Goal: Information Seeking & Learning: Learn about a topic

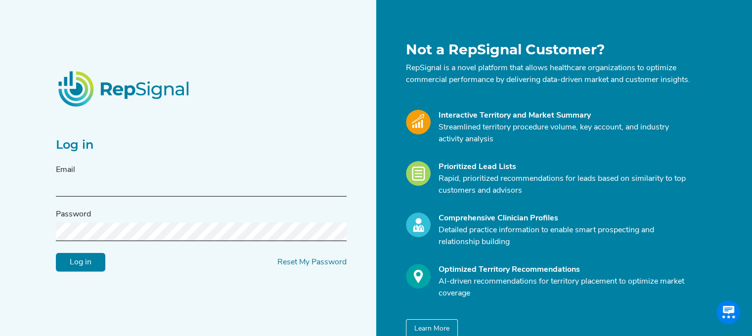
click at [95, 186] on input "text" at bounding box center [201, 187] width 291 height 18
click at [165, 185] on input "text" at bounding box center [201, 187] width 291 height 18
type input "[EMAIL_ADDRESS][PERSON_NAME][DOMAIN_NAME]"
click at [326, 266] on link "Reset My Password" at bounding box center [311, 263] width 69 height 8
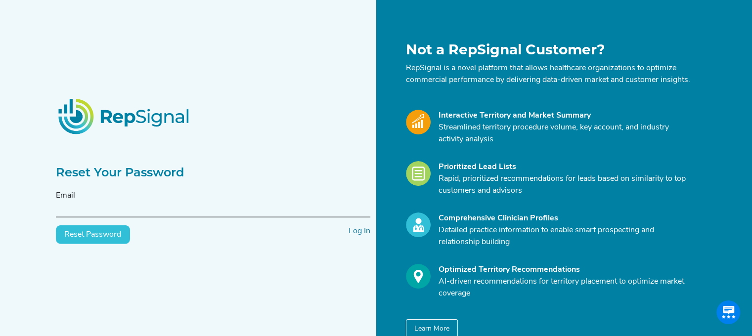
click at [180, 218] on input "text" at bounding box center [213, 208] width 314 height 18
type input "[EMAIL_ADDRESS][PERSON_NAME][DOMAIN_NAME]"
click at [102, 242] on button "Reset Password" at bounding box center [93, 234] width 74 height 19
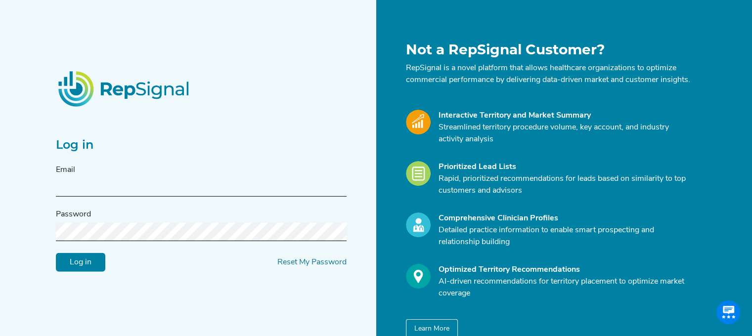
click at [108, 191] on input "text" at bounding box center [201, 187] width 291 height 18
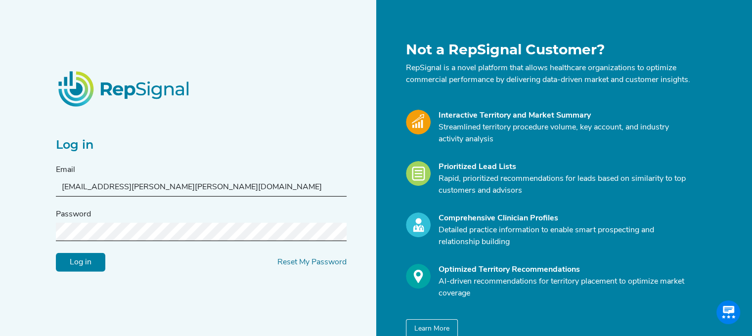
type input "art.kwan@stryker.com"
click at [291, 259] on div "Log in Reset My Password" at bounding box center [201, 262] width 291 height 19
click at [296, 266] on link "Reset My Password" at bounding box center [311, 263] width 69 height 8
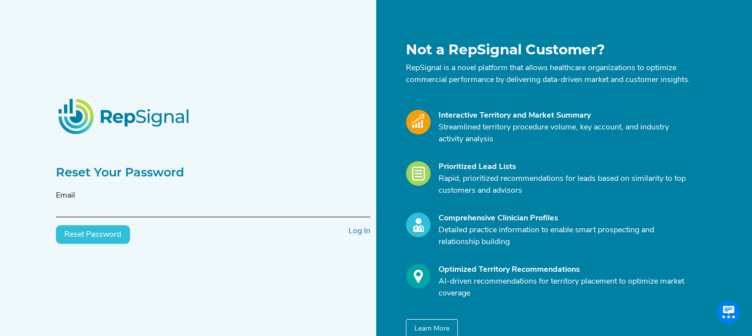
click at [77, 199] on div "Email" at bounding box center [213, 204] width 314 height 28
click at [87, 211] on input "text" at bounding box center [213, 208] width 314 height 18
click at [202, 307] on div "Reset Your Password Email art.kwan@stryker.com Reset Password Log In" at bounding box center [213, 190] width 326 height 297
click at [87, 237] on button "Reset Password" at bounding box center [93, 234] width 74 height 19
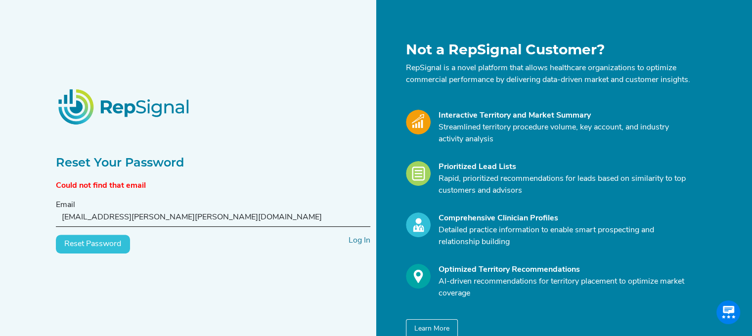
click at [112, 241] on button "Reset Password" at bounding box center [93, 244] width 74 height 19
drag, startPoint x: 99, startPoint y: 221, endPoint x: 243, endPoint y: 224, distance: 143.9
click at [210, 224] on input "art.kwan@stryker.com" at bounding box center [213, 218] width 314 height 18
type input "art.kwan@inarimedical.com"
click at [89, 245] on button "Reset Password" at bounding box center [93, 244] width 74 height 19
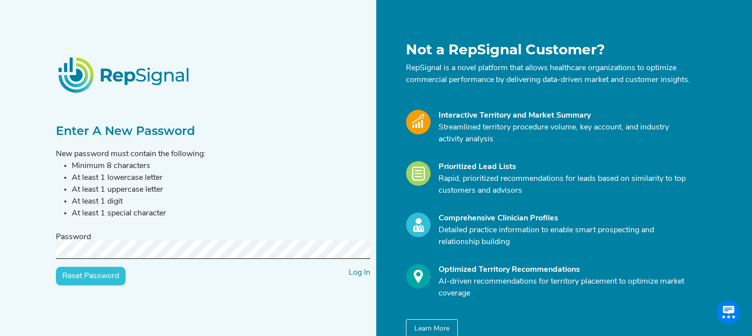
click at [94, 286] on input "Reset Password" at bounding box center [91, 276] width 70 height 19
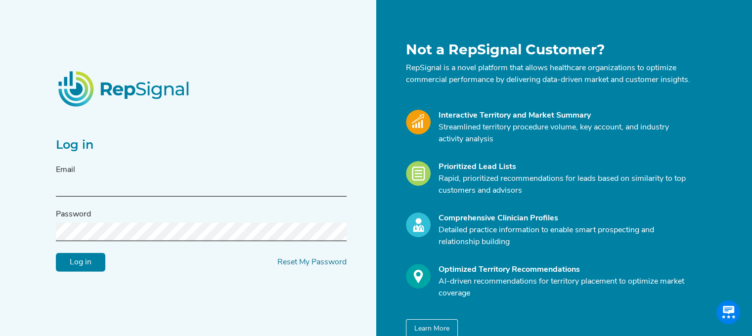
type input "art.kwan@inarimedical.com"
drag, startPoint x: 77, startPoint y: 287, endPoint x: 81, endPoint y: 282, distance: 6.0
click at [77, 287] on div "Log in Email art.kwan@inarimedical.com Password Log in Reset My Password" at bounding box center [213, 190] width 326 height 297
click at [89, 264] on input "Log in" at bounding box center [80, 262] width 49 height 19
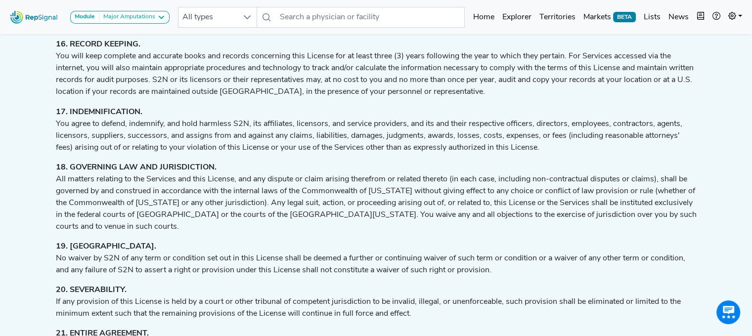
scroll to position [1954, 0]
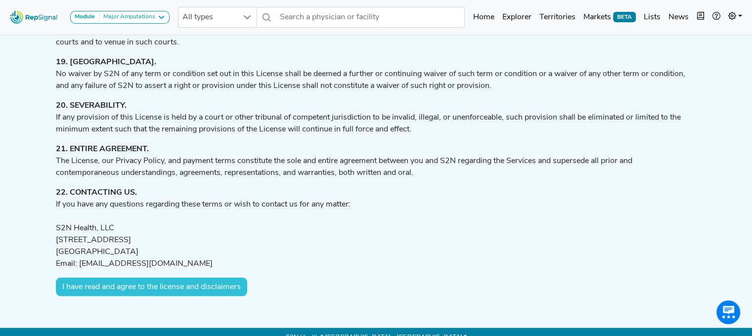
click at [142, 278] on button "I have read and agree to the license and disclaimers" at bounding box center [151, 287] width 191 height 19
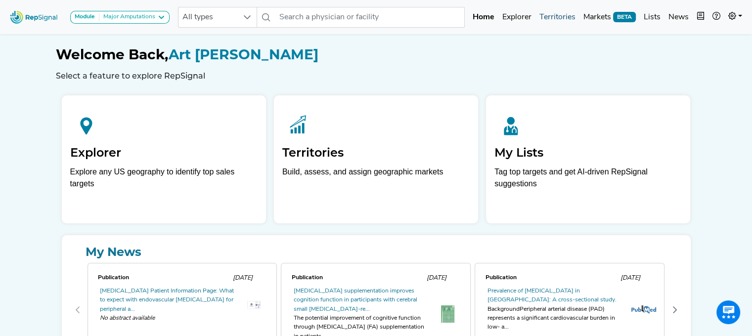
click at [554, 20] on link "Territories" at bounding box center [557, 17] width 44 height 20
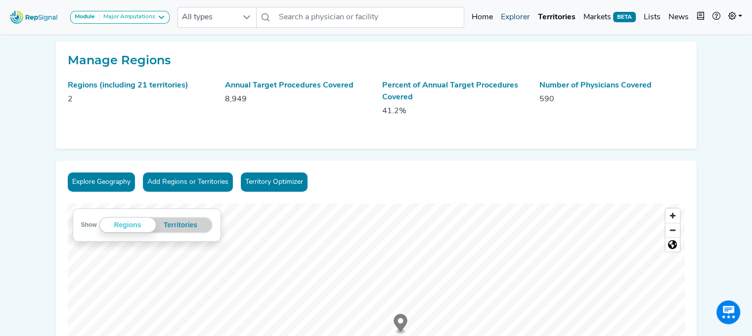
click at [528, 13] on link "Explorer" at bounding box center [515, 17] width 37 height 20
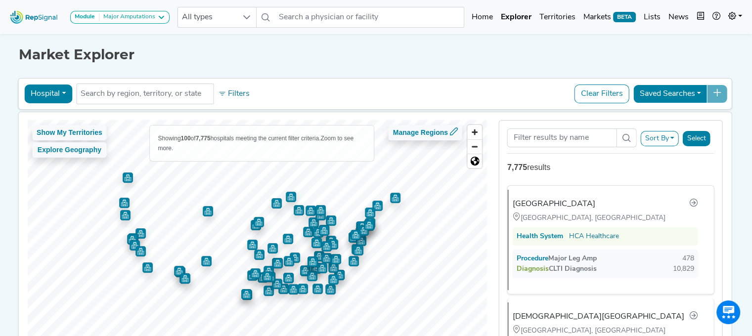
click at [722, 91] on div "Saved Searches" at bounding box center [680, 94] width 94 height 19
click at [707, 90] on button "Saved Searches" at bounding box center [670, 94] width 74 height 19
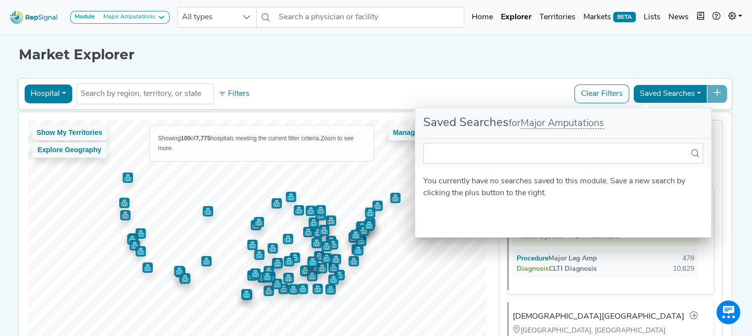
click at [538, 76] on div "Hospital Physician Hospital ASC Office Health System No results found Filters C…" at bounding box center [375, 228] width 714 height 305
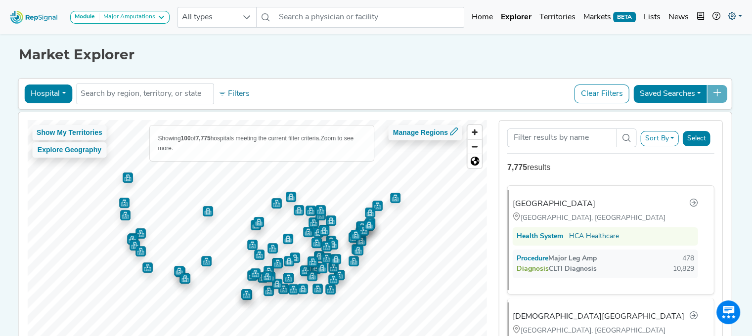
click at [737, 16] on link at bounding box center [735, 17] width 22 height 20
click at [544, 86] on div "Hospital Physician Hospital ASC Office Health System No results found Filters C…" at bounding box center [374, 94] width 705 height 23
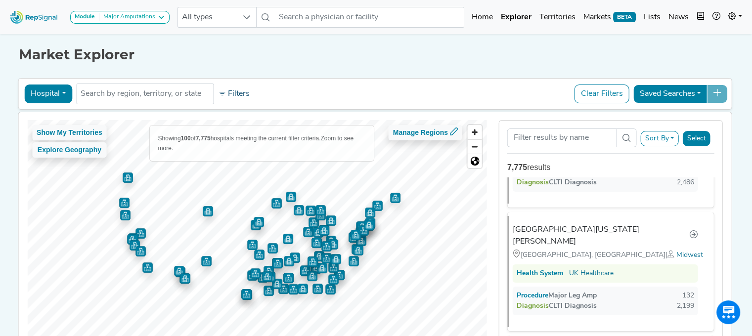
click at [216, 92] on button "Filters" at bounding box center [234, 94] width 37 height 17
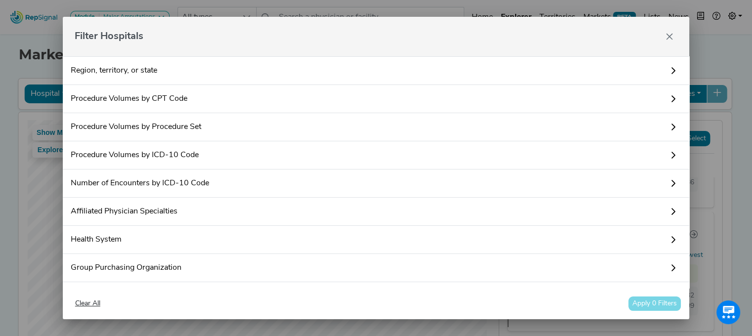
click at [19, 66] on div "Filter Hospitals Region, territory, or state Procedure Volumes by CPT Code The …" at bounding box center [376, 168] width 752 height 336
click at [667, 37] on icon "Close" at bounding box center [669, 37] width 8 height 8
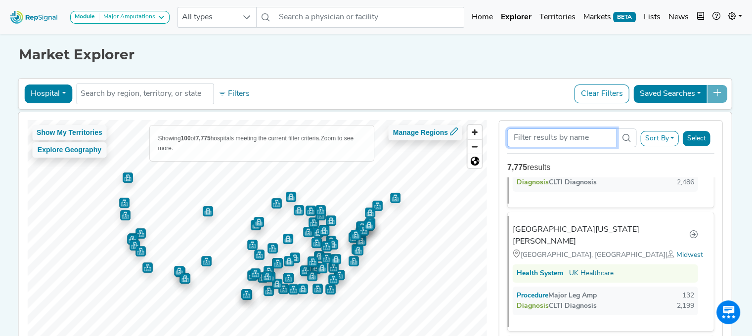
click at [611, 140] on input "Search Term" at bounding box center [561, 138] width 109 height 19
click at [540, 291] on div "Procedure Major Leg Amp" at bounding box center [561, 296] width 80 height 10
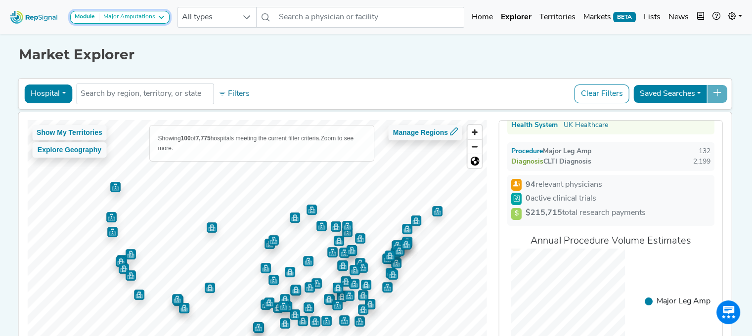
click at [86, 14] on strong "Module" at bounding box center [85, 17] width 20 height 6
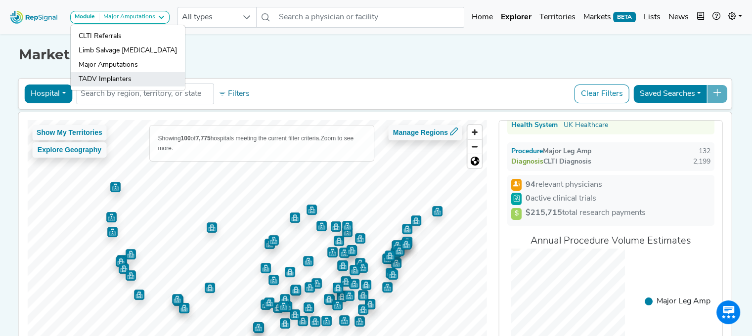
click at [105, 77] on link "TADV Implanters" at bounding box center [128, 79] width 114 height 14
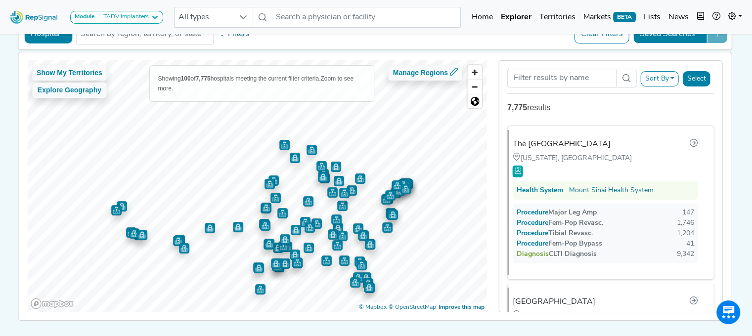
scroll to position [44, 0]
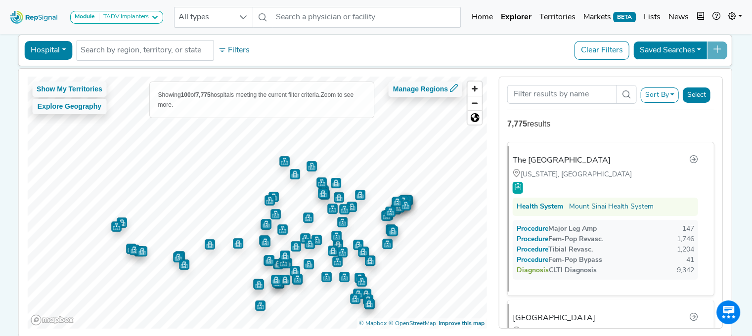
click at [707, 51] on button "Saved Searches" at bounding box center [670, 50] width 74 height 19
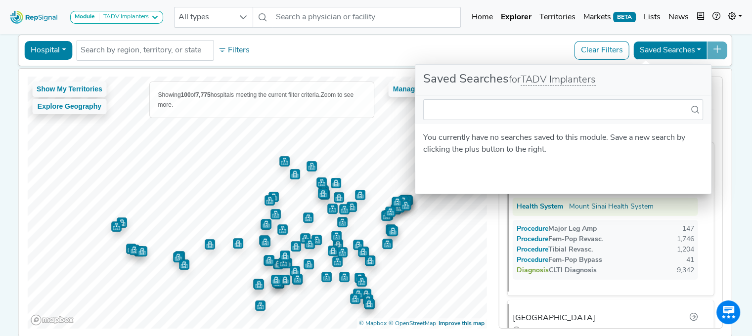
click at [524, 51] on div "Hospital Physician Hospital ASC Office Health System No results found Filters C…" at bounding box center [374, 50] width 705 height 23
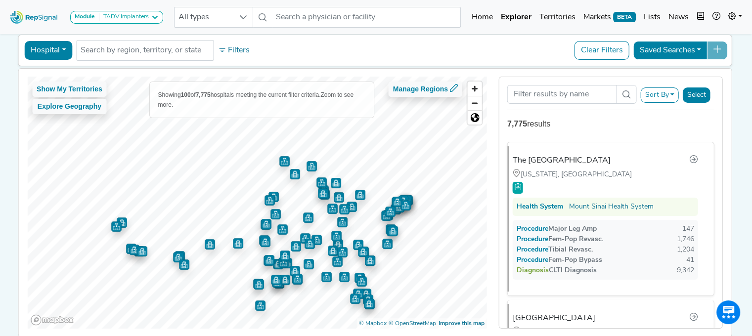
click at [703, 51] on button "Saved Searches" at bounding box center [670, 50] width 74 height 19
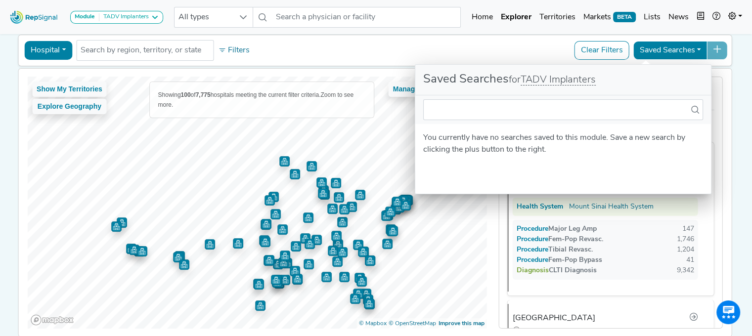
click at [736, 95] on div "Show My Territories Explore Geography Showing 100 of 7,775 hospitals meeting th…" at bounding box center [374, 203] width 723 height 268
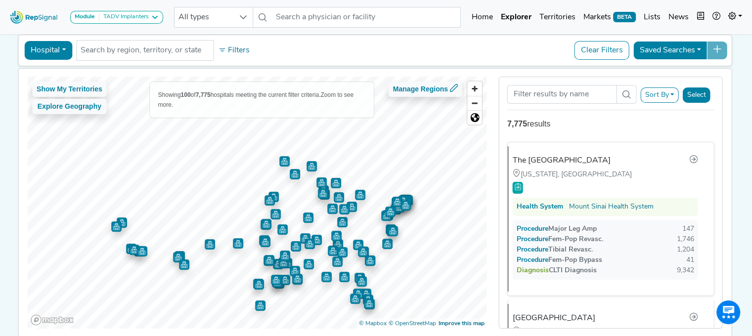
click at [723, 52] on div "Saved Searches" at bounding box center [680, 50] width 94 height 19
click at [722, 49] on div "Saved Searches" at bounding box center [680, 50] width 94 height 19
click at [718, 51] on div "Saved Searches" at bounding box center [680, 50] width 94 height 19
click at [720, 49] on div "Saved Searches" at bounding box center [680, 50] width 94 height 19
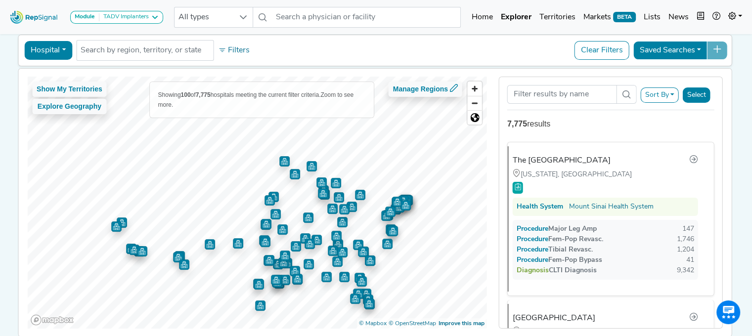
click at [747, 84] on div "Module TADV Implanters CLTI Referrals Limb Salvage Podiatry Major Amputations T…" at bounding box center [376, 168] width 752 height 424
click at [627, 41] on button "Clear Filters" at bounding box center [601, 50] width 55 height 19
click at [594, 57] on button "Clear Filters" at bounding box center [601, 50] width 55 height 19
click at [585, 54] on button "Clear Filters" at bounding box center [601, 50] width 55 height 19
click at [225, 49] on button "Filters" at bounding box center [234, 50] width 37 height 17
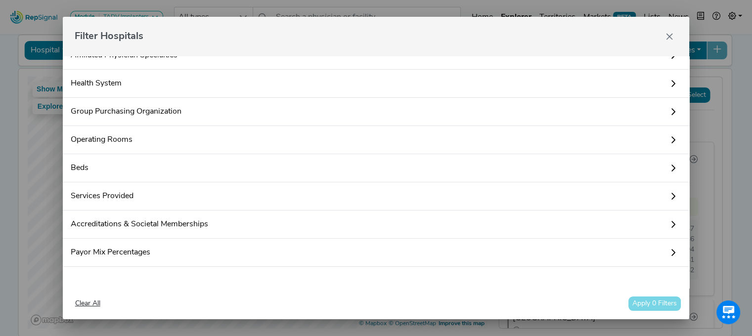
scroll to position [157, 0]
click at [668, 37] on icon "Close" at bounding box center [669, 37] width 8 height 8
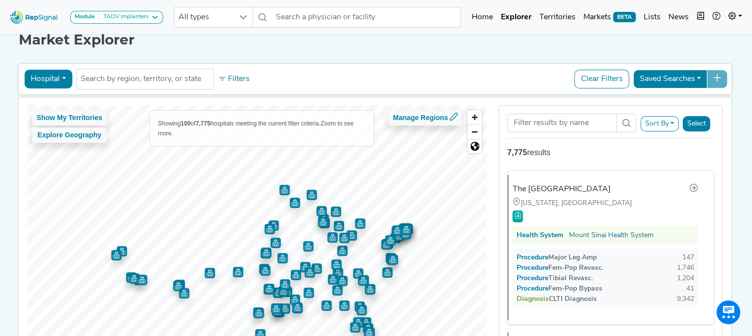
scroll to position [0, 0]
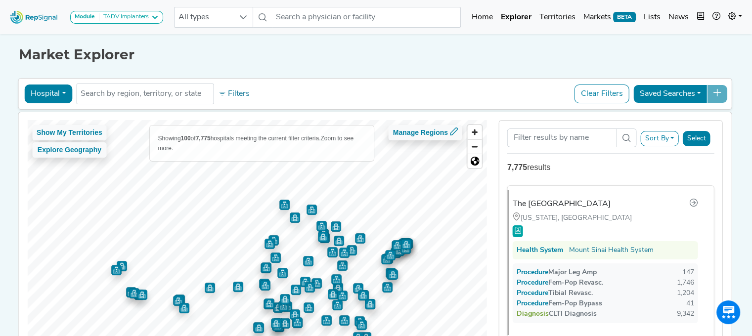
click at [678, 87] on button "Saved Searches" at bounding box center [670, 94] width 74 height 19
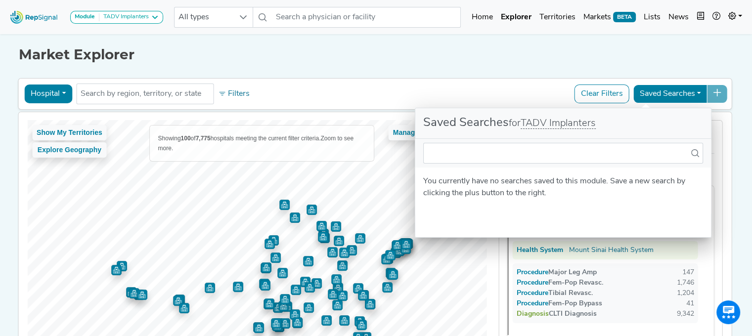
click at [407, 87] on div "Hospital Physician Hospital ASC Office Health System No results found Filters C…" at bounding box center [374, 94] width 705 height 23
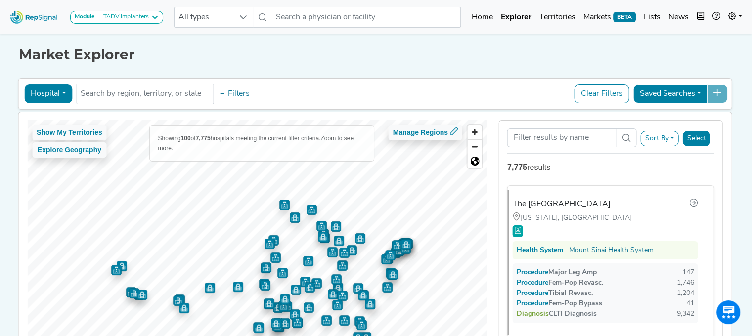
click at [696, 90] on button "Saved Searches" at bounding box center [670, 94] width 74 height 19
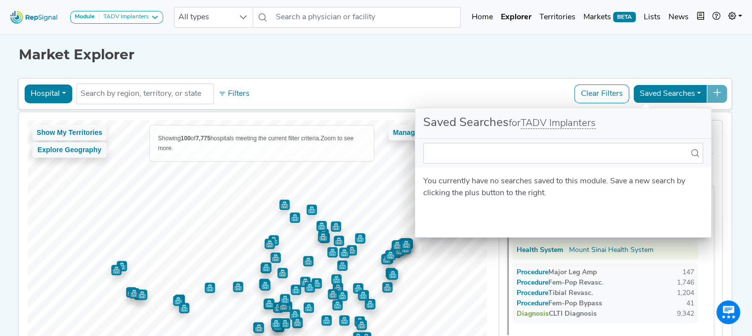
click at [504, 87] on div "Hospital Physician Hospital ASC Office Health System No results found Filters C…" at bounding box center [374, 94] width 705 height 23
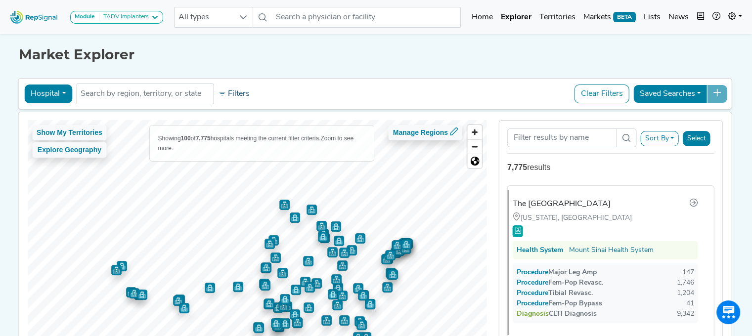
click at [246, 94] on button "Filters" at bounding box center [234, 94] width 37 height 17
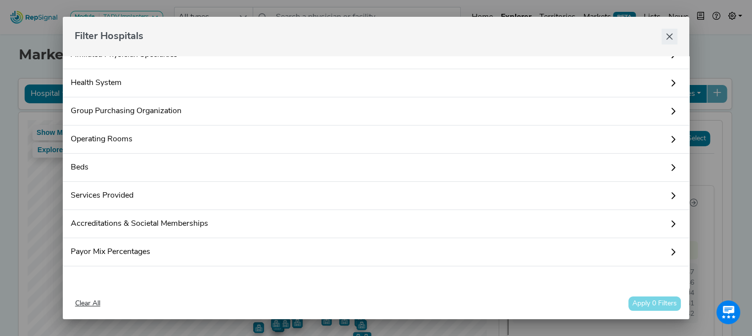
click at [662, 37] on button "Close" at bounding box center [669, 37] width 16 height 16
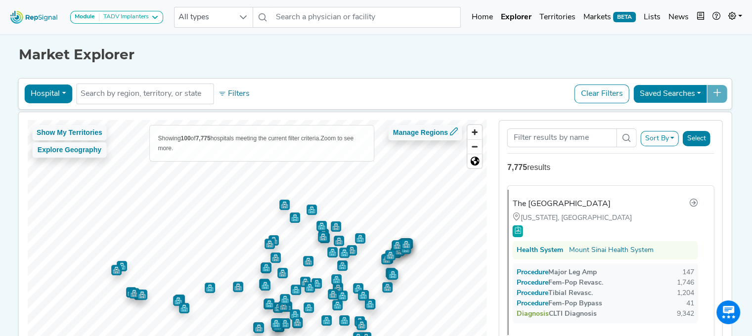
click at [702, 143] on button "Select" at bounding box center [697, 138] width 28 height 15
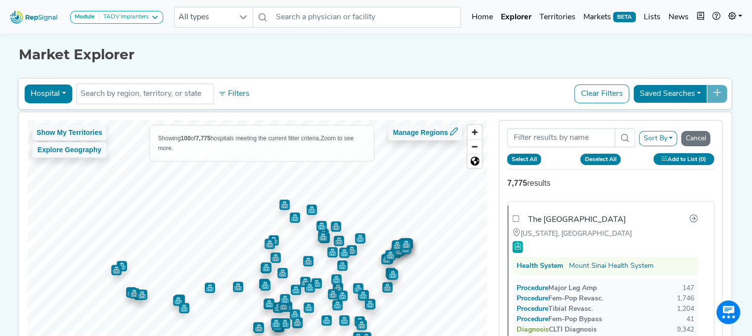
click at [532, 158] on button "Select All" at bounding box center [524, 159] width 34 height 11
checkbox input "true"
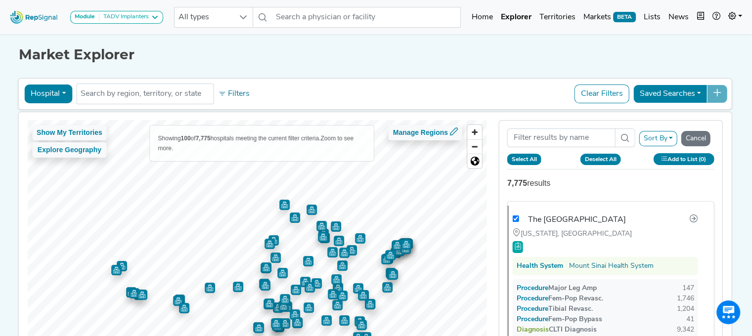
checkbox input "true"
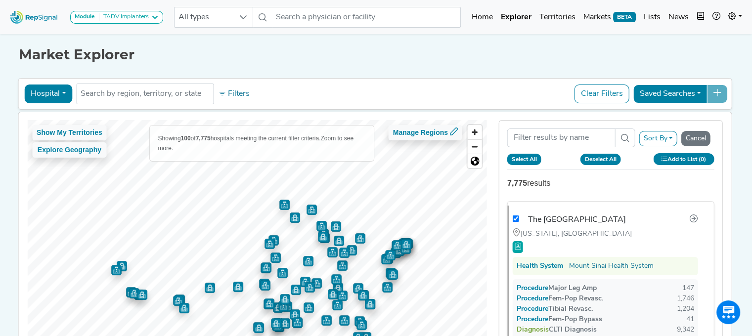
checkbox input "true"
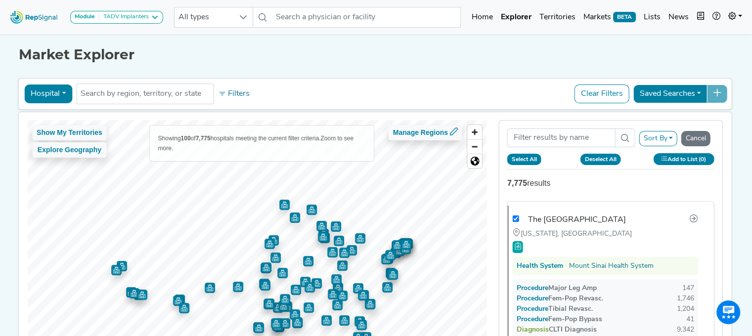
checkbox input "true"
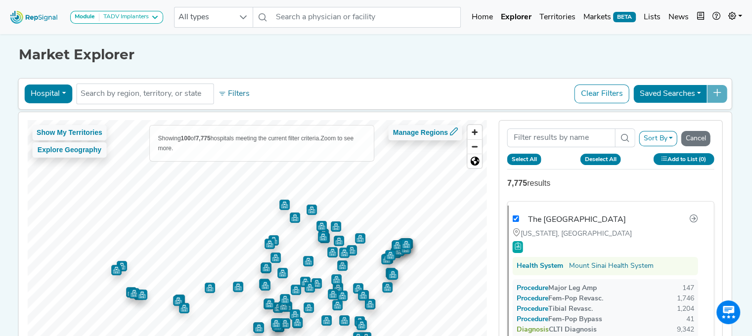
checkbox input "true"
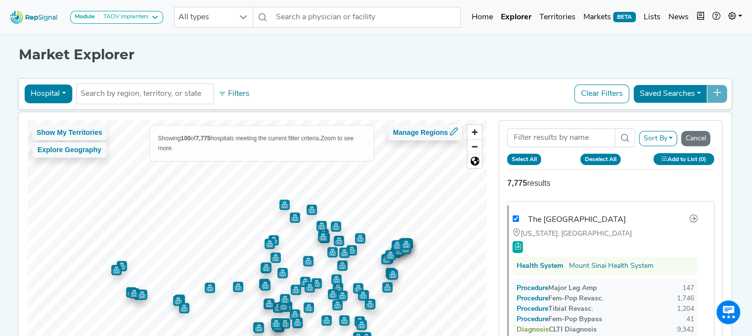
checkbox input "true"
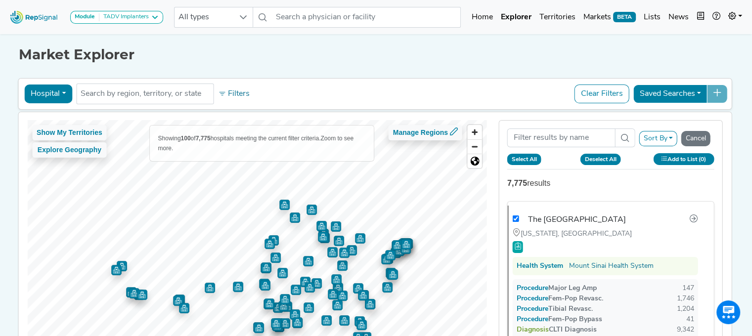
checkbox input "true"
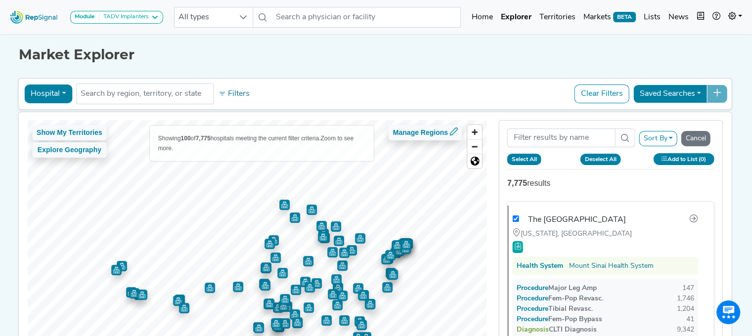
checkbox input "true"
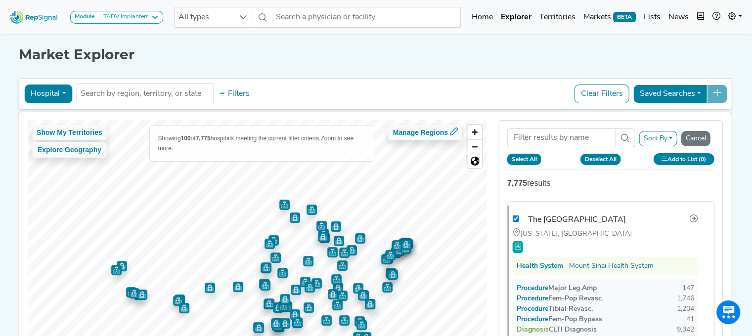
checkbox input "true"
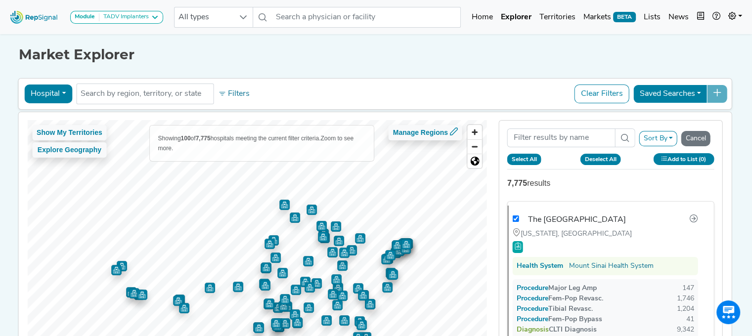
checkbox input "true"
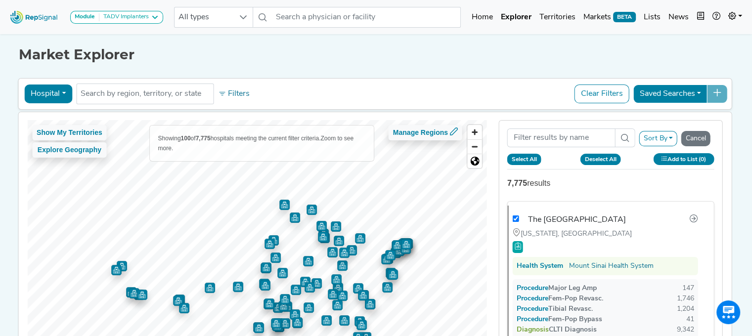
checkbox input "true"
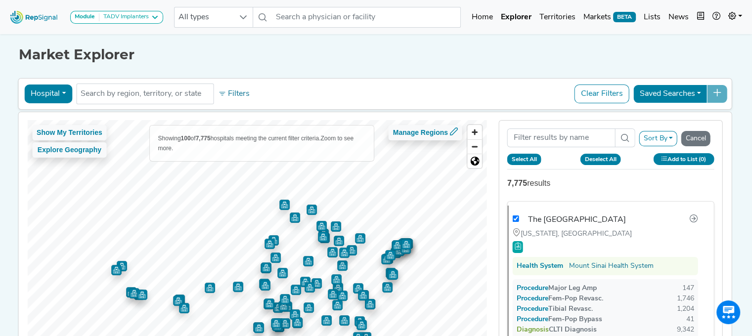
checkbox input "true"
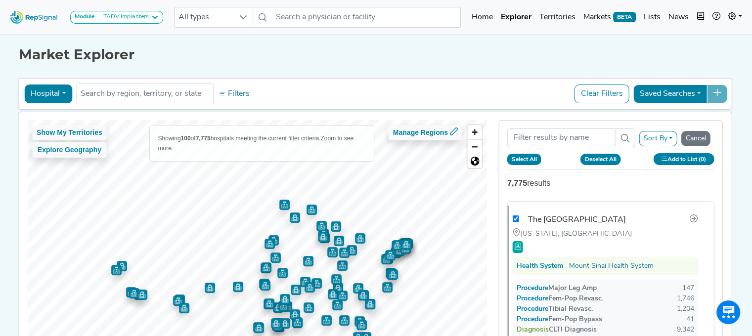
checkbox input "true"
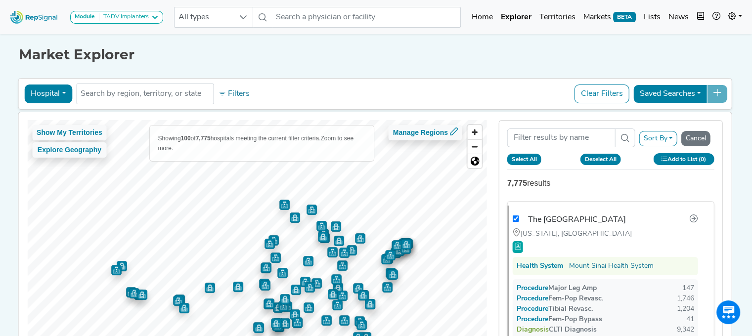
checkbox input "true"
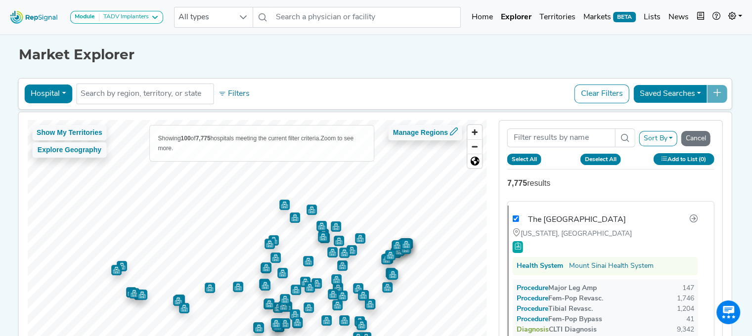
checkbox input "true"
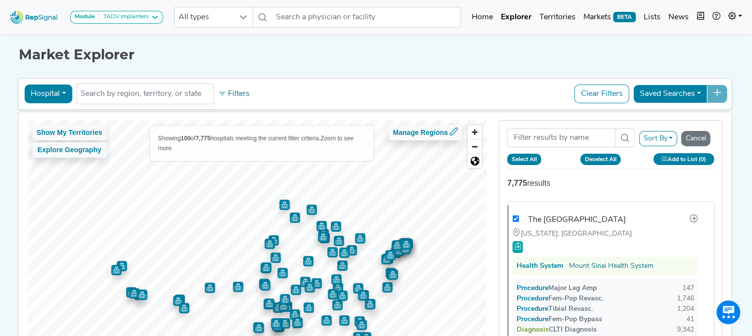
checkbox input "true"
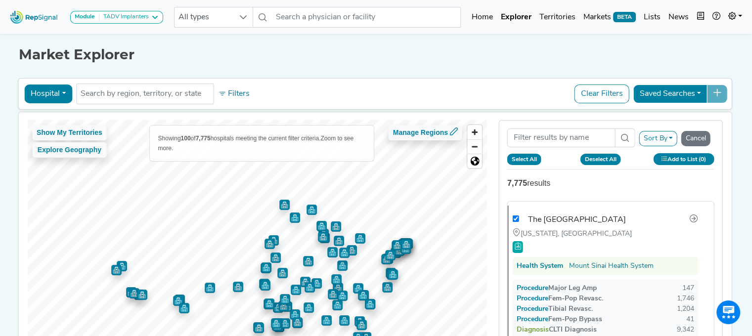
checkbox input "true"
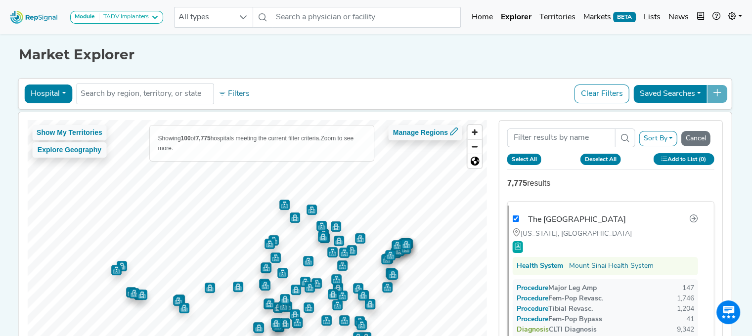
checkbox input "true"
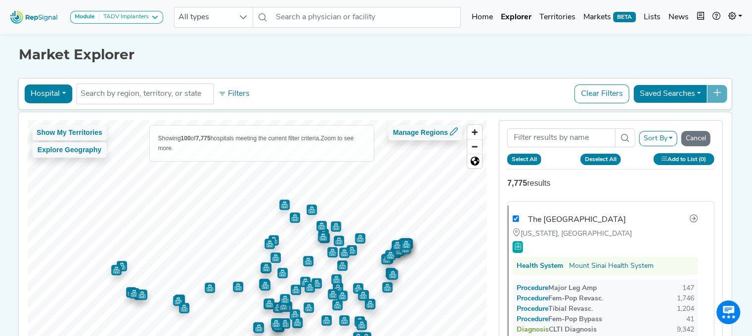
checkbox input "true"
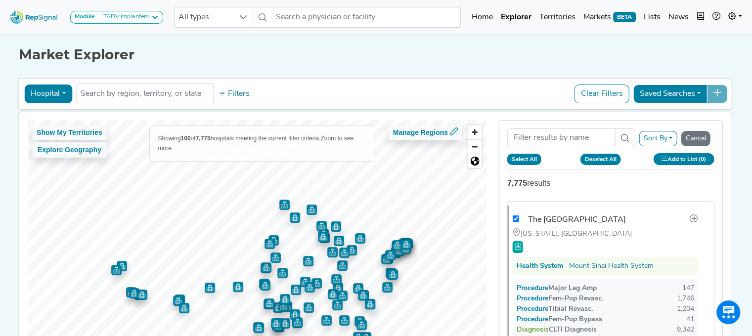
checkbox input "true"
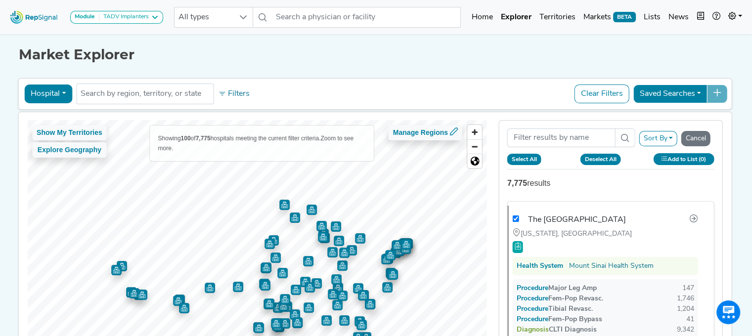
checkbox input "true"
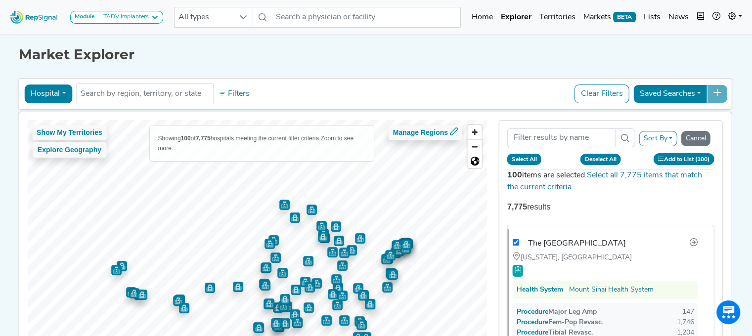
click at [532, 158] on button "Select All" at bounding box center [524, 159] width 34 height 11
checkbox input "true"
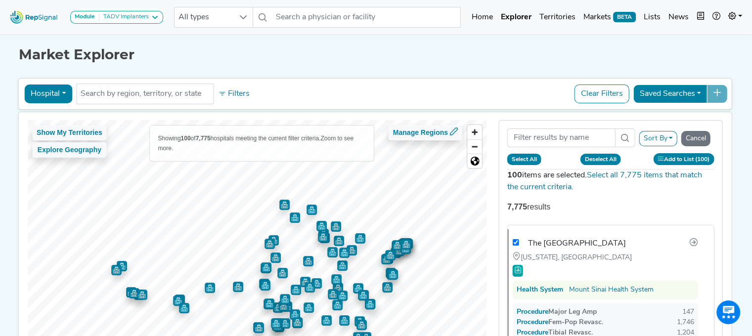
checkbox input "true"
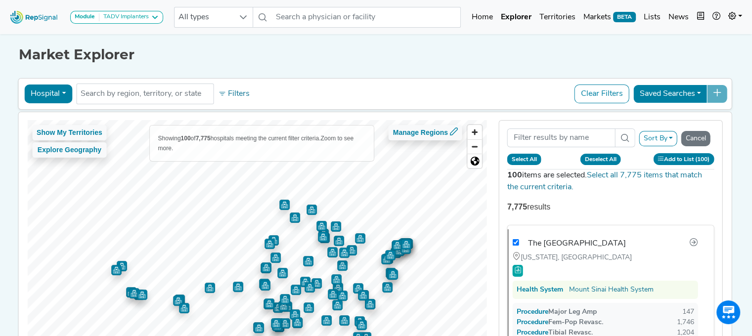
checkbox input "true"
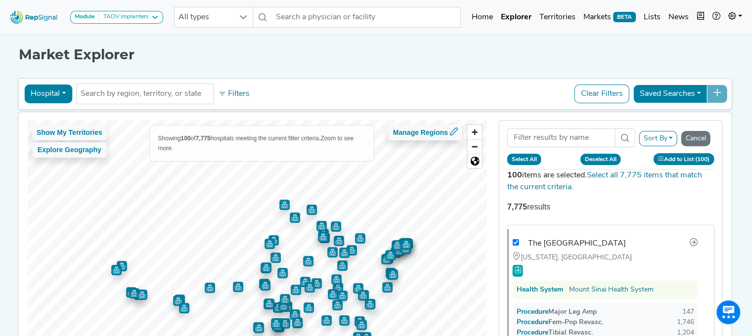
checkbox input "true"
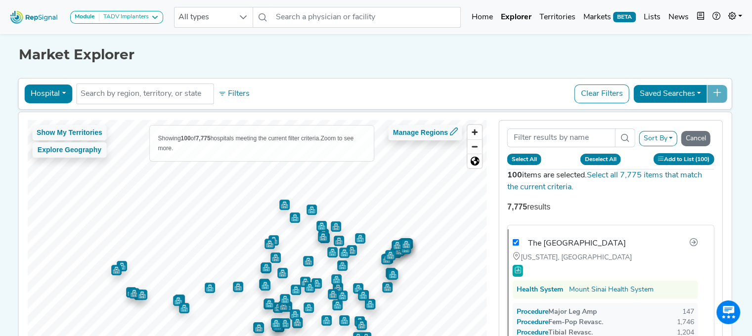
checkbox input "true"
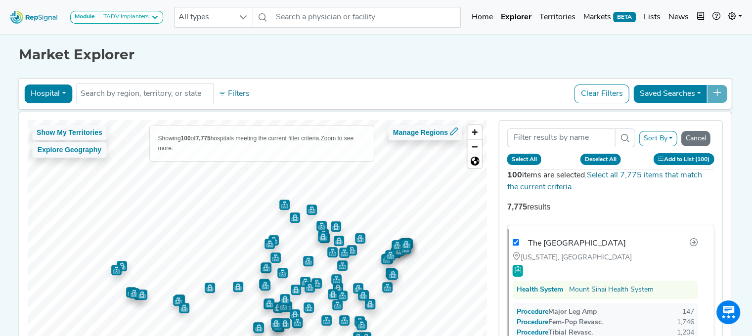
checkbox input "true"
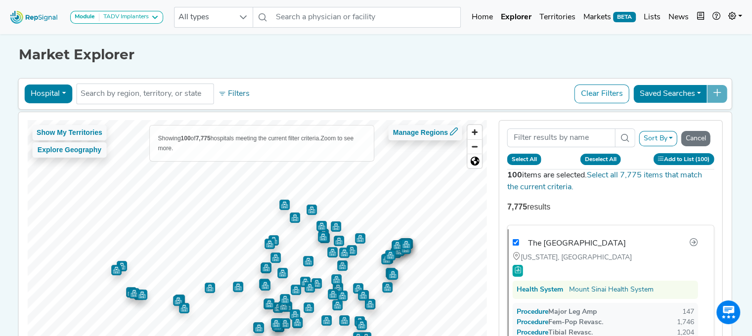
checkbox input "true"
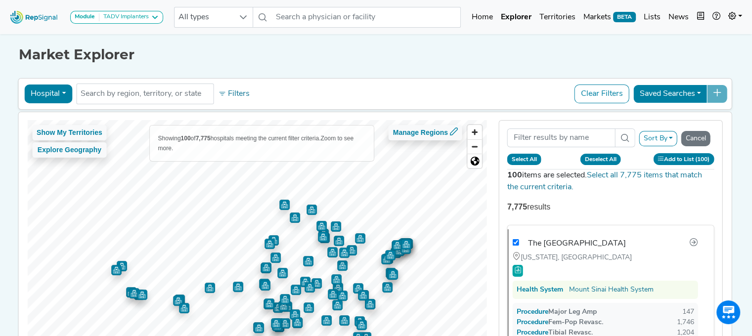
checkbox input "true"
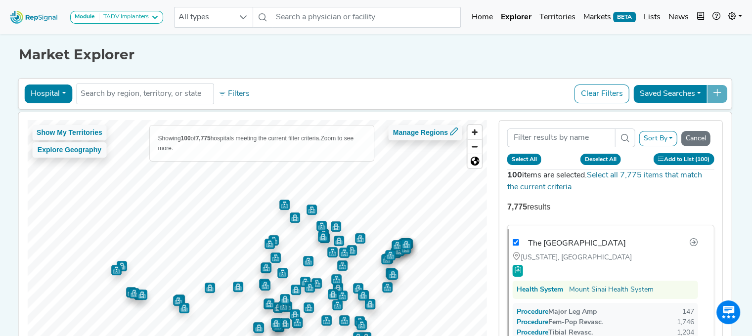
checkbox input "true"
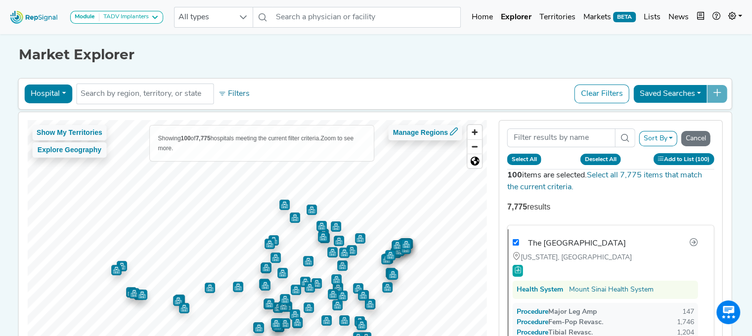
checkbox input "true"
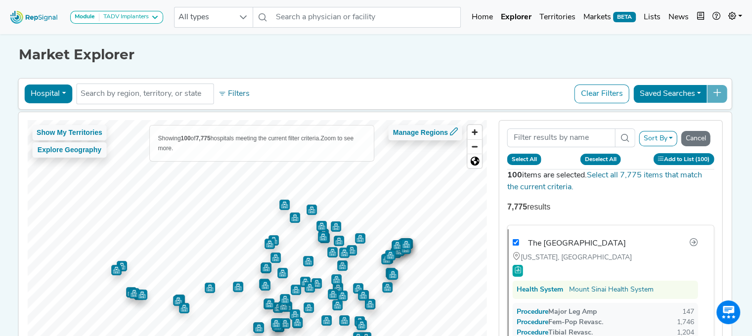
checkbox input "true"
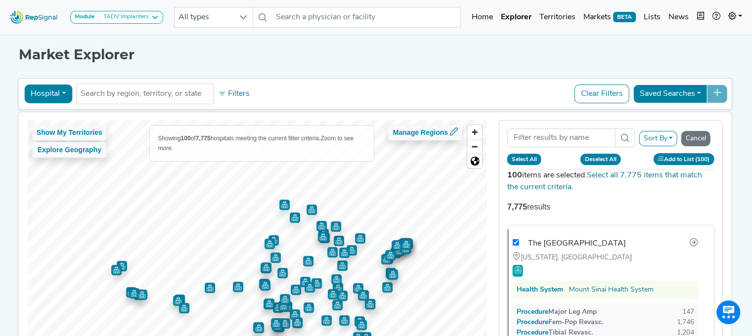
checkbox input "true"
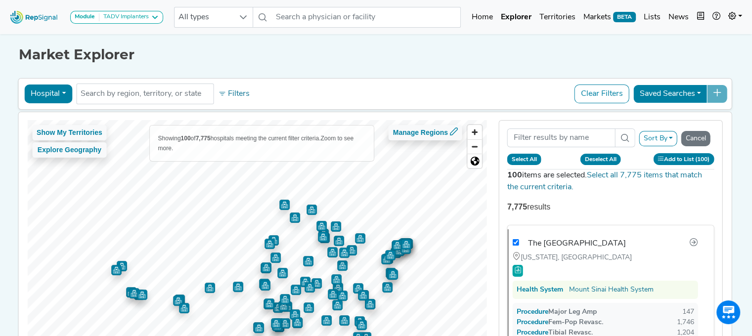
checkbox input "true"
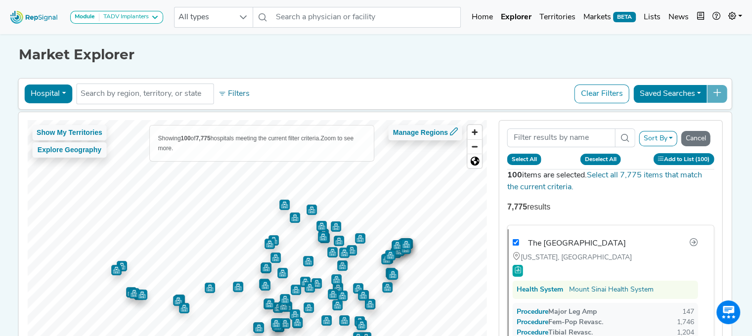
checkbox input "true"
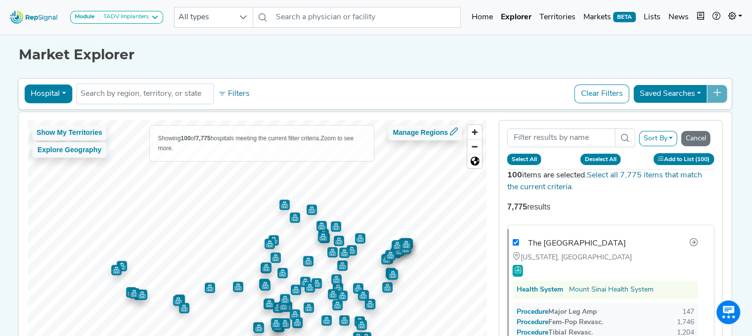
checkbox input "true"
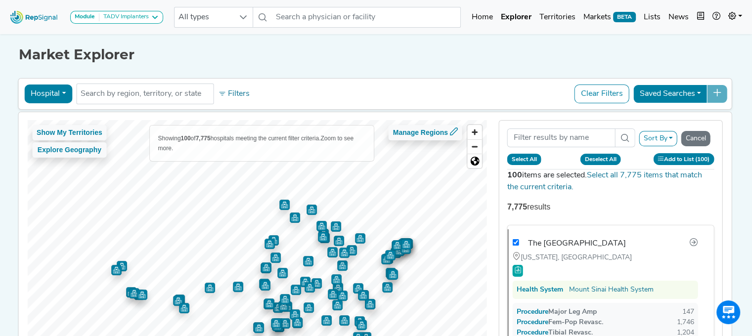
checkbox input "true"
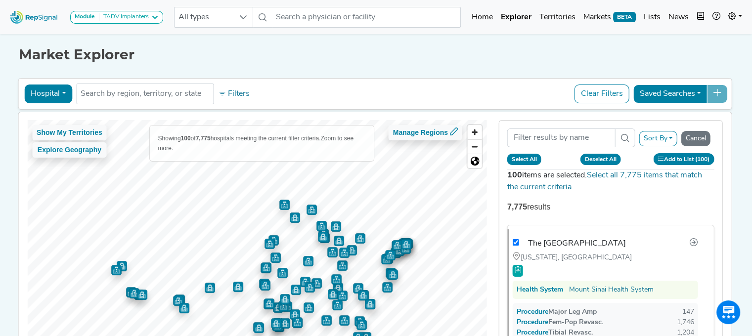
checkbox input "true"
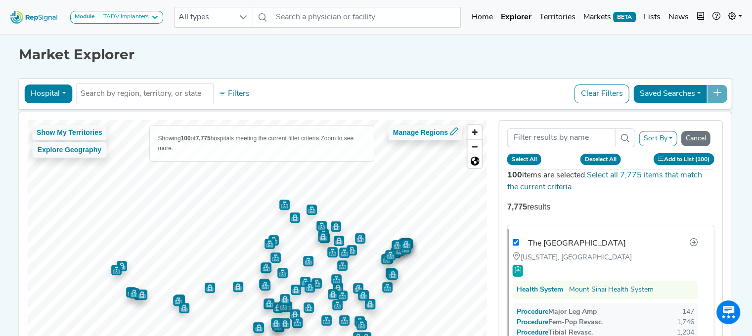
checkbox input "true"
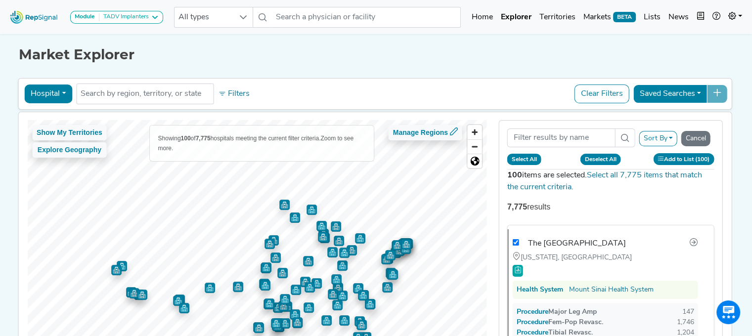
checkbox input "true"
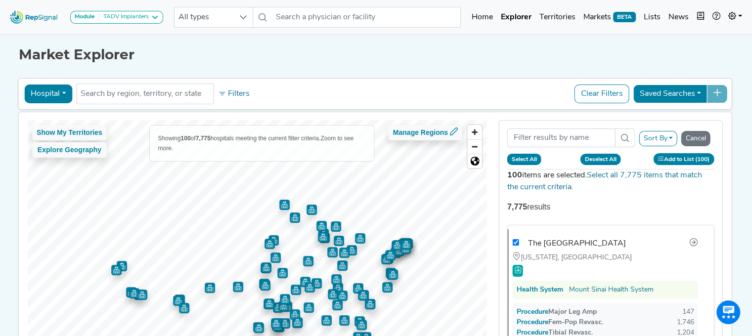
checkbox input "true"
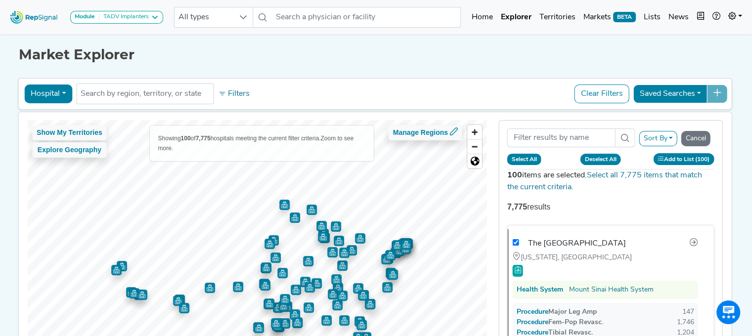
click at [530, 158] on button "Select All" at bounding box center [524, 159] width 34 height 11
click at [605, 175] on link "Select all 7,775 items that match the current criteria." at bounding box center [604, 182] width 195 height 20
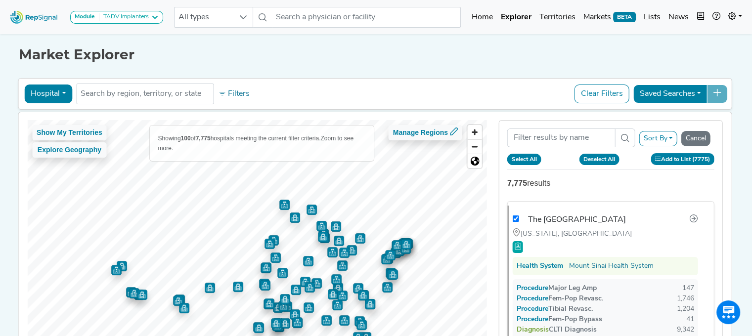
click at [669, 160] on button "Add to List (7775)" at bounding box center [683, 158] width 64 height 11
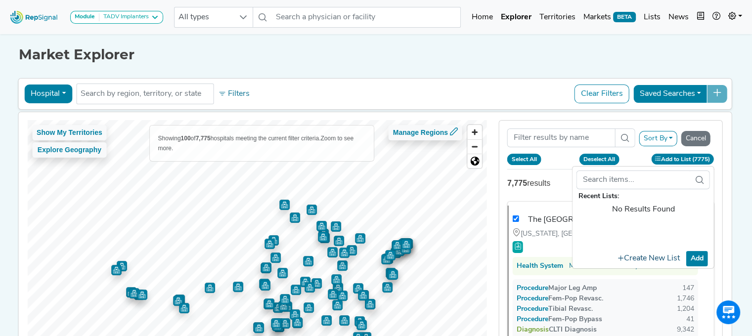
click at [653, 260] on button "Create New List" at bounding box center [648, 258] width 71 height 19
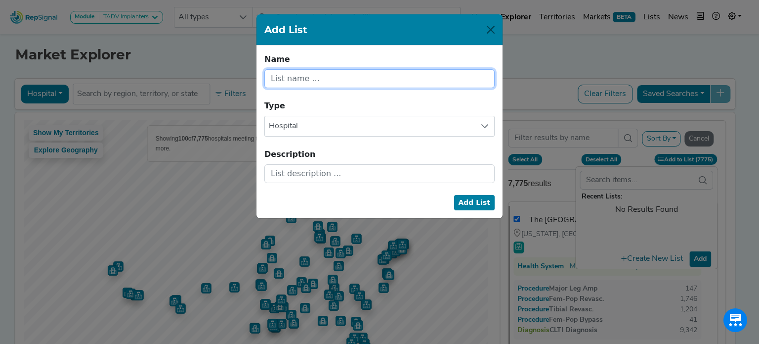
click at [319, 75] on input "text" at bounding box center [379, 78] width 230 height 19
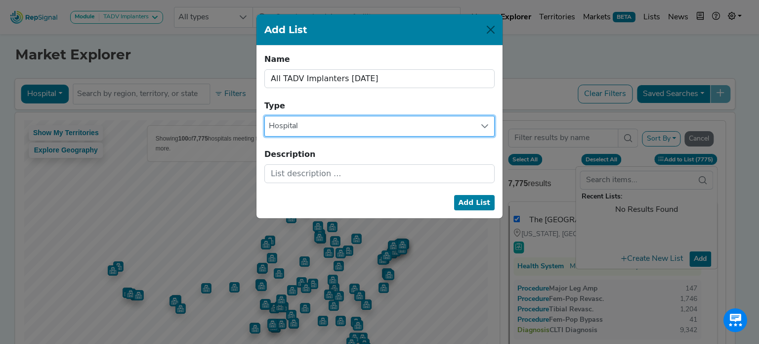
click at [406, 131] on span "Hospital" at bounding box center [370, 126] width 211 height 20
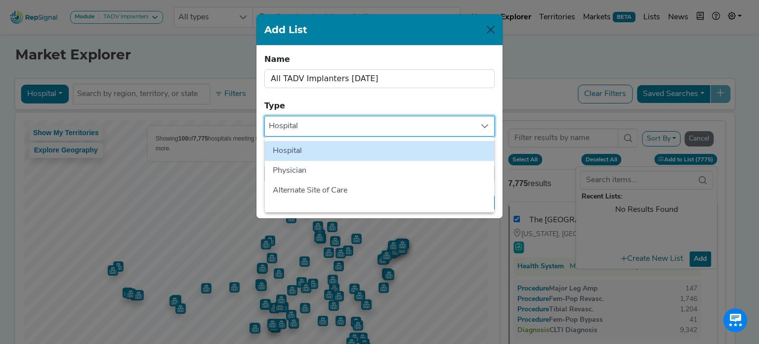
click at [407, 129] on span "Hospital" at bounding box center [370, 126] width 211 height 20
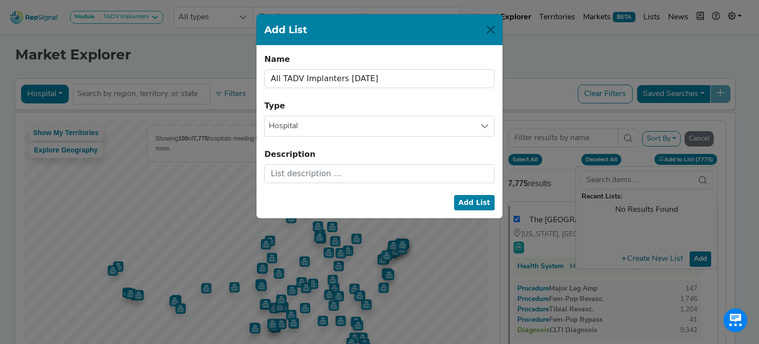
click at [473, 201] on button "Add List" at bounding box center [474, 202] width 41 height 15
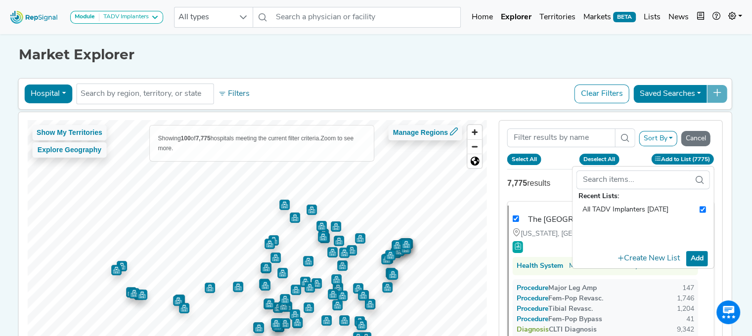
click at [744, 200] on div "Module TADV Implanters CLTI Referrals Limb Salvage Podiatry Major Amputations T…" at bounding box center [376, 212] width 752 height 424
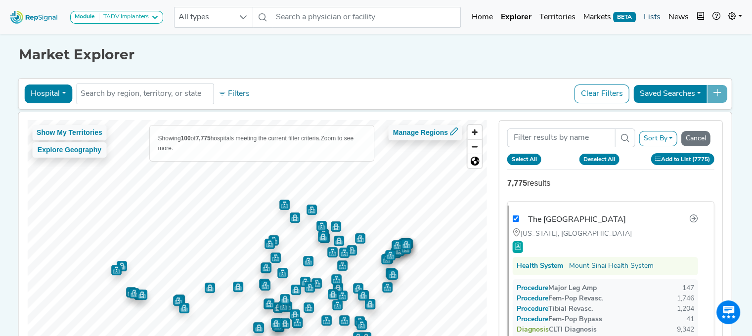
click at [650, 13] on link "Lists" at bounding box center [652, 17] width 25 height 20
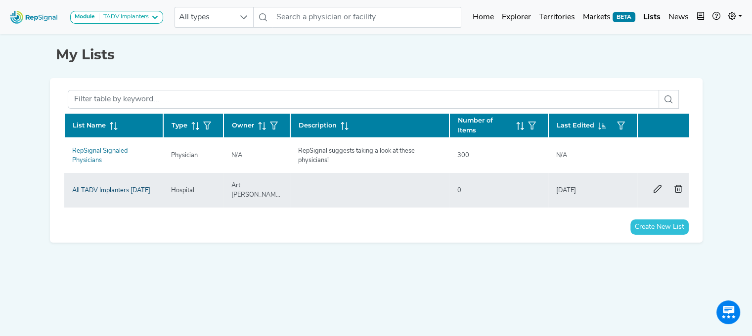
click at [91, 187] on link "All TADV Implanters [DATE]" at bounding box center [111, 190] width 78 height 6
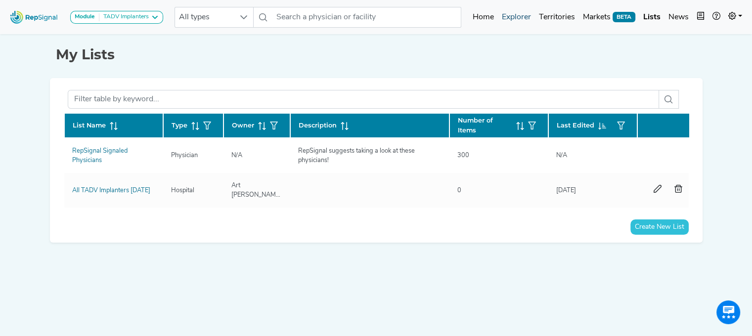
click at [528, 19] on link "Explorer" at bounding box center [516, 17] width 37 height 20
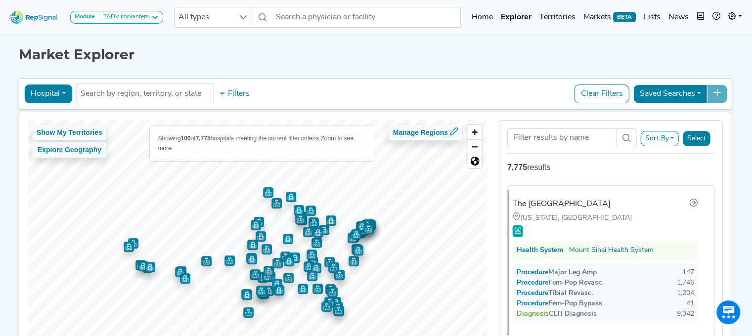
click at [698, 138] on button "Select" at bounding box center [697, 138] width 28 height 15
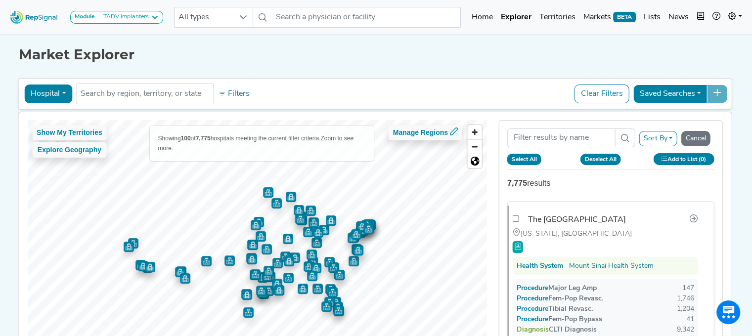
click at [520, 160] on button "Select All" at bounding box center [524, 159] width 34 height 11
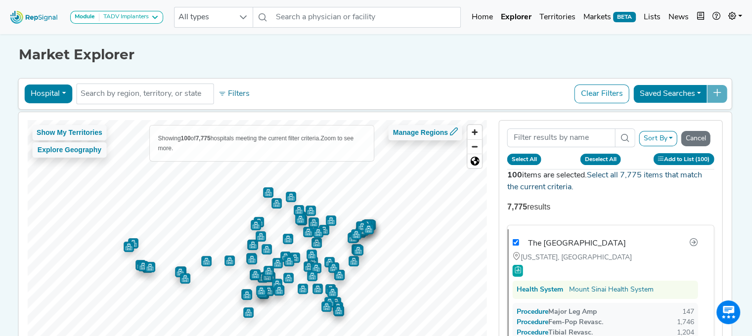
click at [628, 172] on link "Select all 7,775 items that match the current criteria." at bounding box center [604, 182] width 195 height 20
click at [659, 158] on icon at bounding box center [657, 158] width 5 height 5
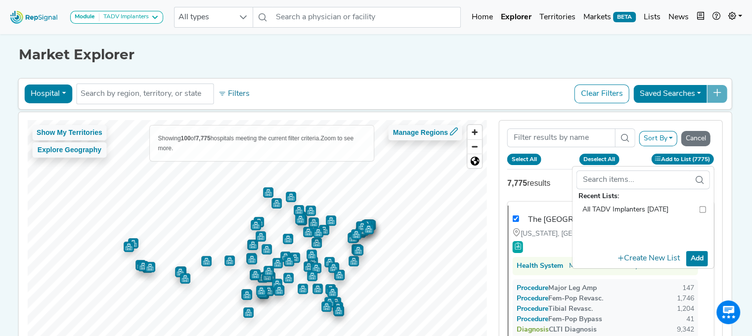
click at [706, 211] on input "checkbox" at bounding box center [702, 210] width 6 height 12
click at [697, 257] on button "Add" at bounding box center [697, 258] width 22 height 15
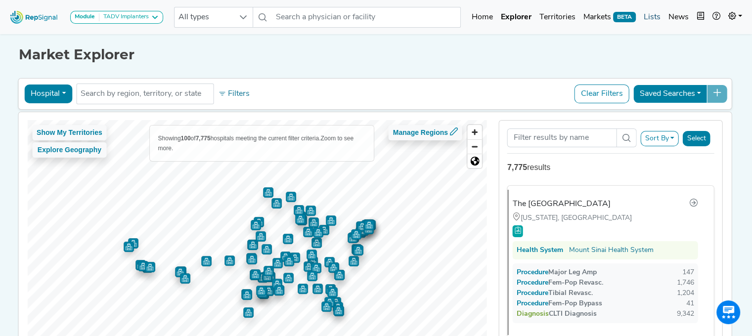
click at [651, 13] on link "Lists" at bounding box center [652, 17] width 25 height 20
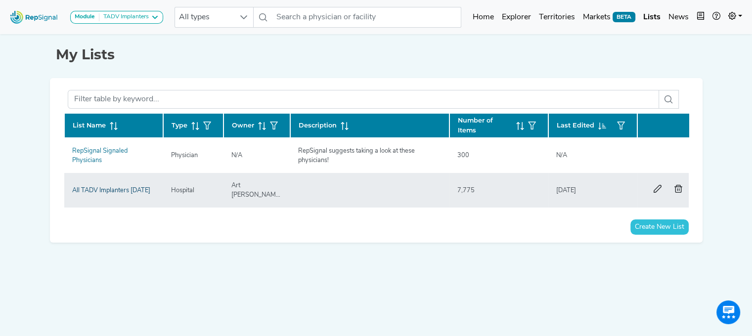
click at [113, 187] on link "All TADV Implanters [DATE]" at bounding box center [111, 190] width 78 height 6
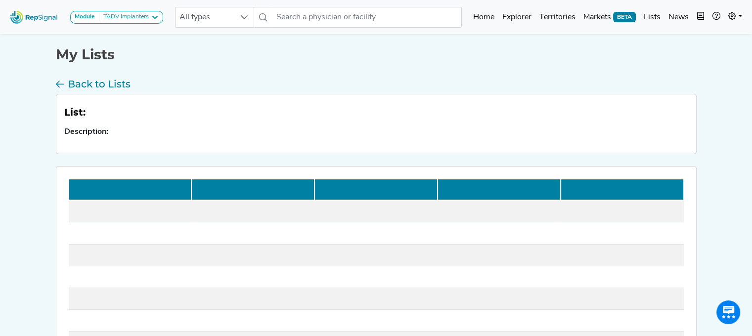
scroll to position [49, 0]
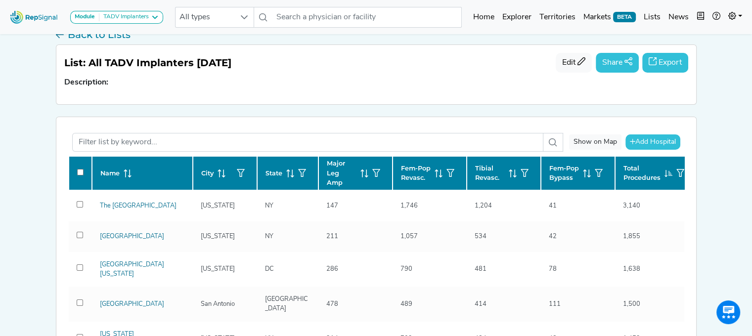
click at [659, 64] on button "Export" at bounding box center [665, 63] width 46 height 20
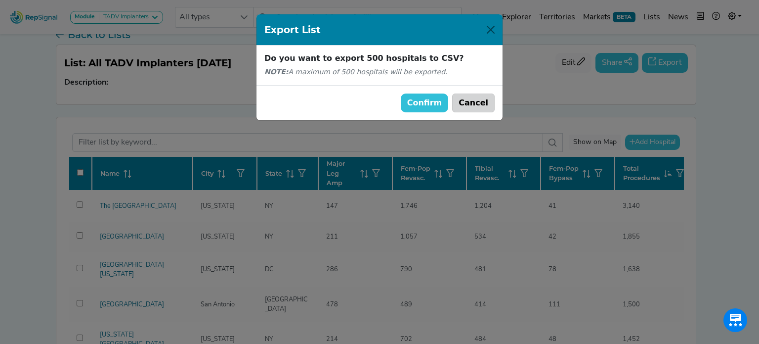
click at [475, 105] on button "Cancel" at bounding box center [473, 102] width 43 height 19
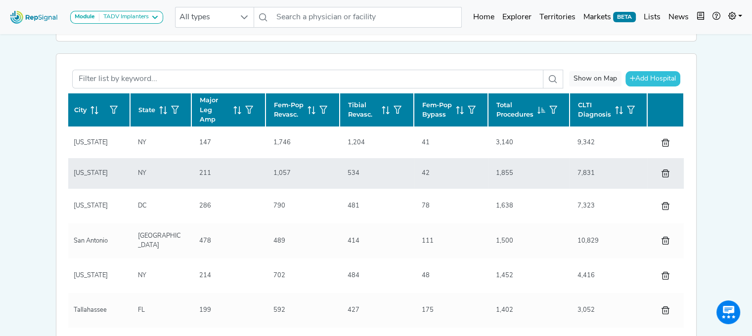
scroll to position [96, 0]
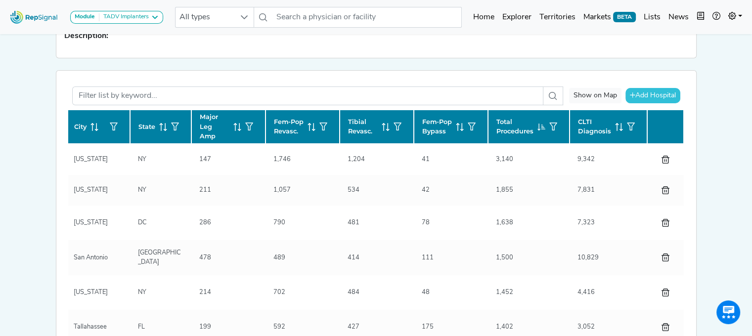
click at [694, 162] on div "Show on Map Add Hospital 90210 Surgery Medical Center 92010 Surgery Medical Cen…" at bounding box center [376, 234] width 640 height 326
click at [737, 175] on div "Module TADV Implanters CLTI Referrals Limb Salvage Podiatry Major Amputations T…" at bounding box center [376, 225] width 752 height 642
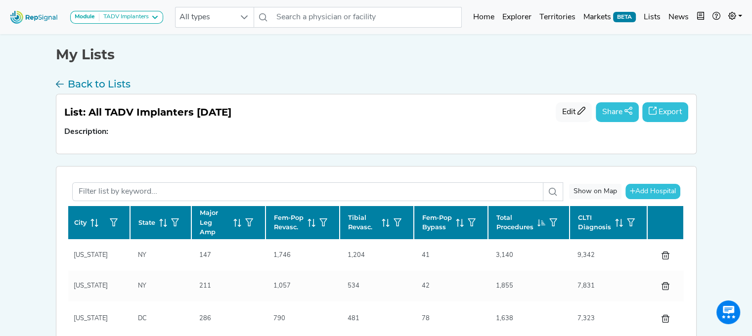
click at [672, 110] on button "Export" at bounding box center [665, 112] width 46 height 20
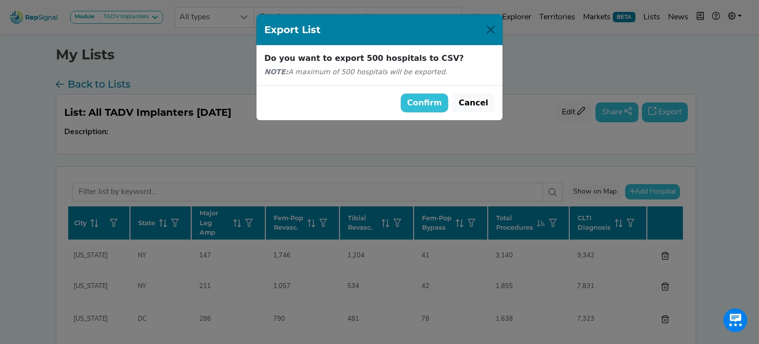
click at [436, 106] on button "Confirm" at bounding box center [425, 102] width 48 height 19
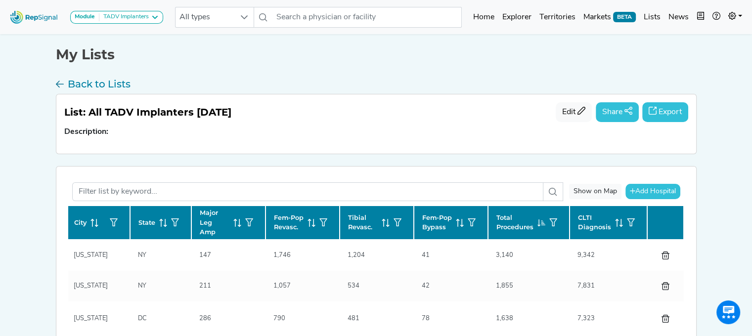
click at [725, 202] on div "Module TADV Implanters CLTI Referrals Limb Salvage Podiatry Major Amputations T…" at bounding box center [376, 321] width 752 height 642
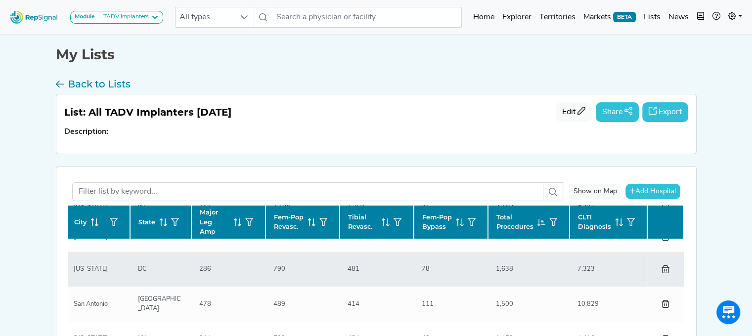
scroll to position [0, 132]
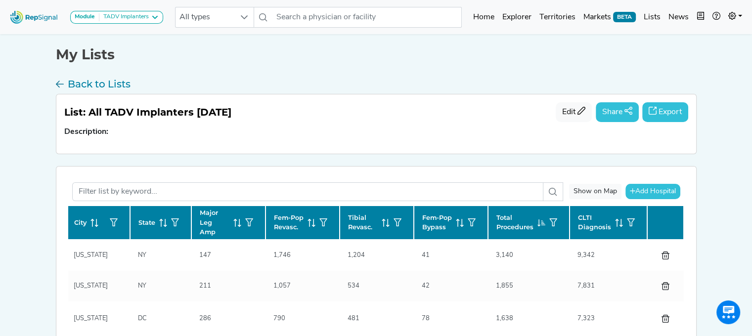
click at [11, 264] on div "Module TADV Implanters CLTI Referrals Limb Salvage Podiatry Major Amputations T…" at bounding box center [376, 321] width 752 height 642
click at [89, 78] on h3 "Back to Lists" at bounding box center [99, 84] width 63 height 12
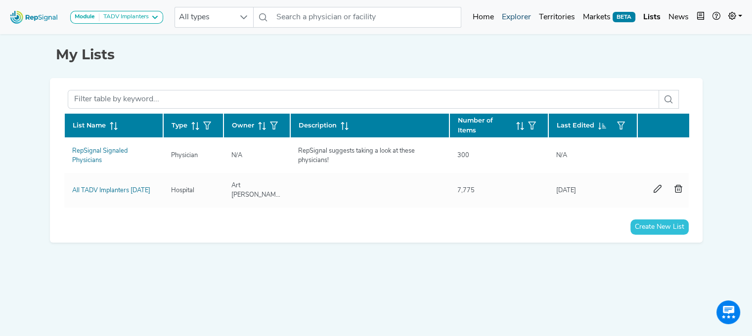
click at [526, 15] on link "Explorer" at bounding box center [516, 17] width 37 height 20
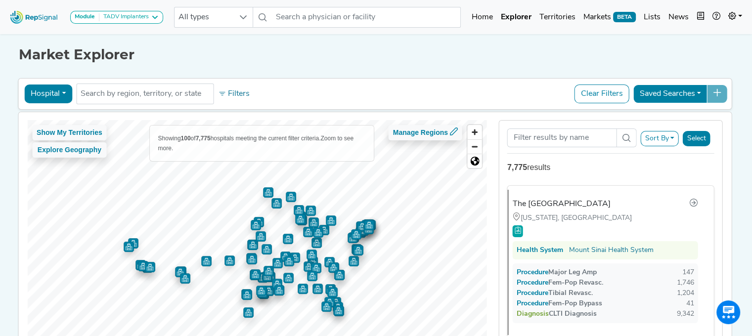
click at [671, 141] on button "Sort By" at bounding box center [659, 138] width 39 height 15
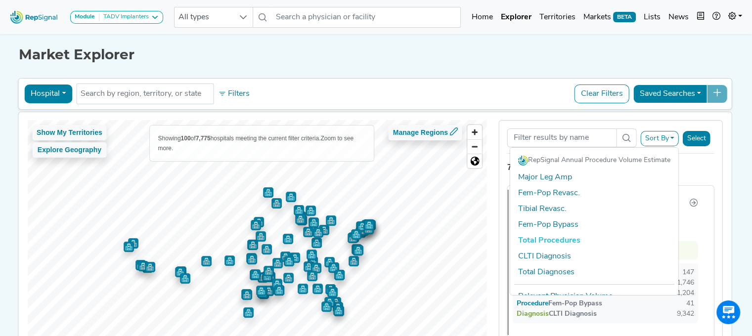
scroll to position [20, 0]
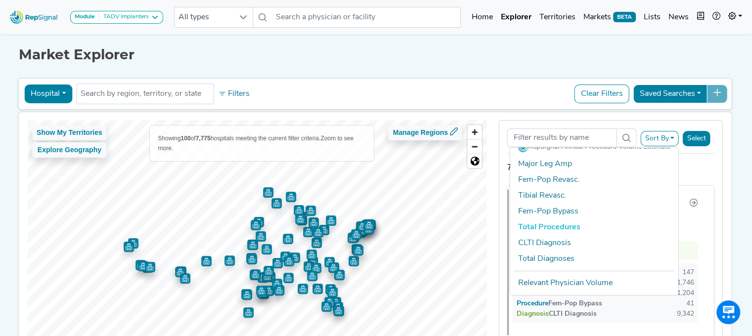
click at [547, 87] on div "Hospital Physician Hospital ASC Office Health System No results found Filters C…" at bounding box center [374, 94] width 705 height 23
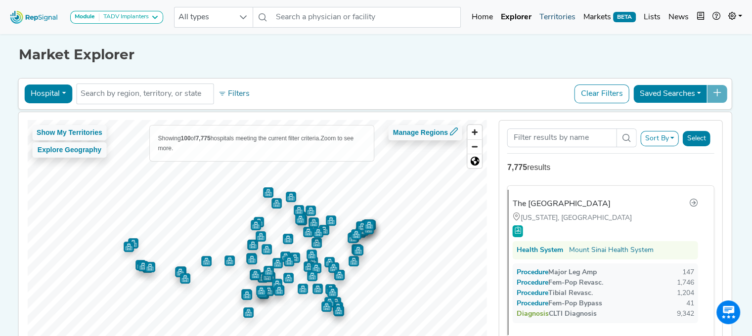
click at [565, 12] on link "Territories" at bounding box center [557, 17] width 44 height 20
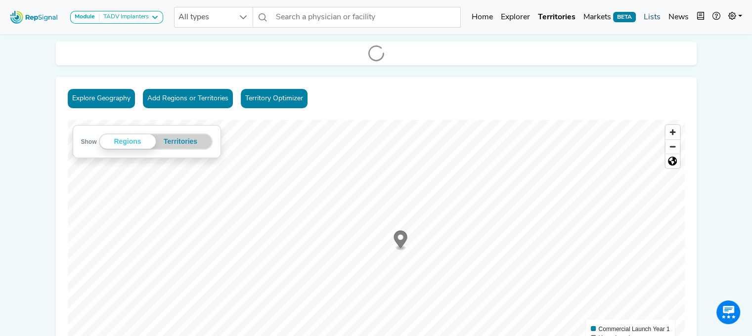
click at [656, 16] on link "Lists" at bounding box center [652, 17] width 25 height 20
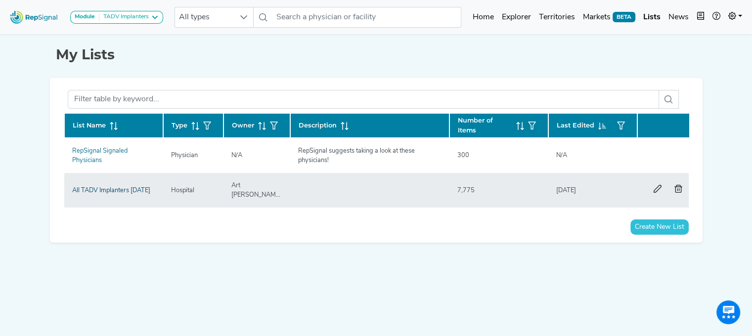
click at [121, 187] on link "All TADV Implanters [DATE]" at bounding box center [111, 190] width 78 height 6
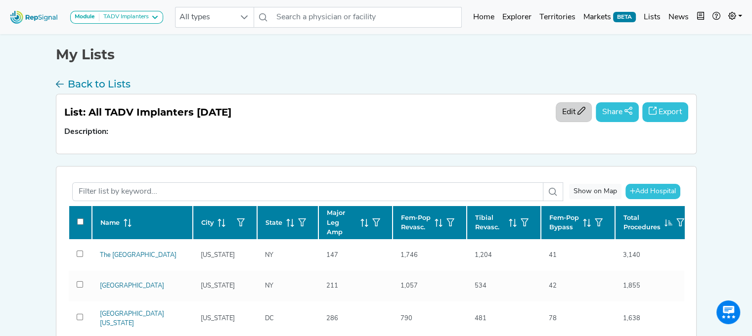
click at [572, 112] on button "Edit" at bounding box center [574, 112] width 36 height 20
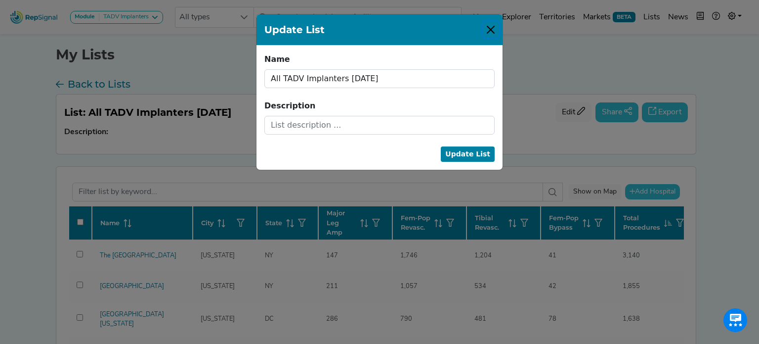
click at [490, 30] on button "Close" at bounding box center [491, 30] width 16 height 16
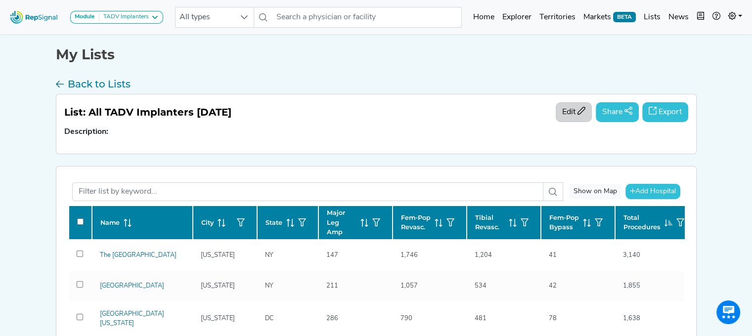
click at [569, 110] on button "Edit" at bounding box center [574, 112] width 36 height 20
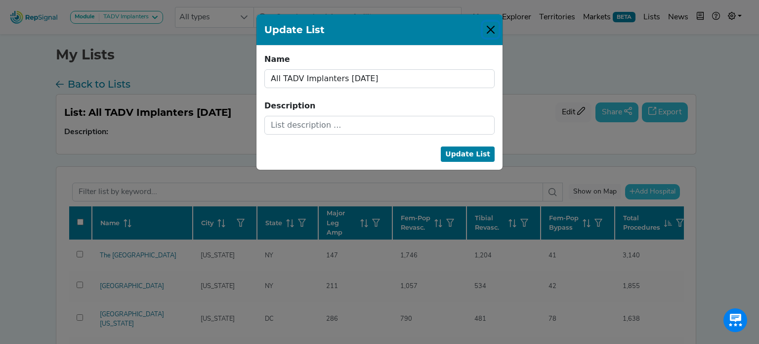
click at [493, 33] on button "Close" at bounding box center [491, 30] width 16 height 16
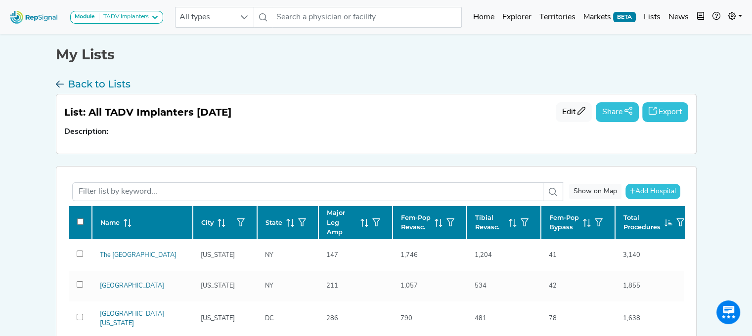
click at [87, 82] on h3 "Back to Lists" at bounding box center [99, 84] width 63 height 12
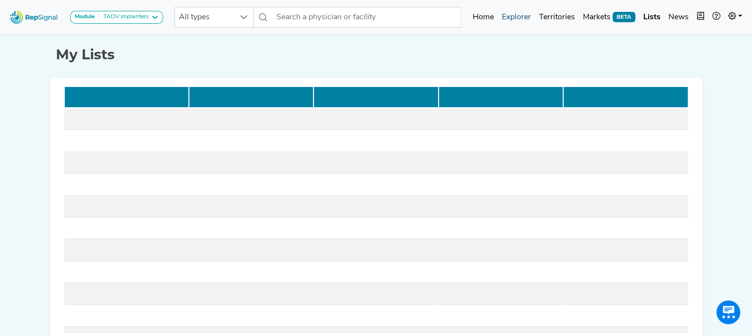
click at [517, 12] on link "Explorer" at bounding box center [516, 17] width 37 height 20
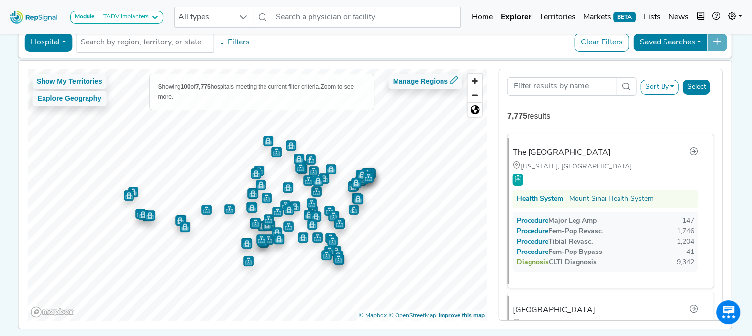
scroll to position [93, 0]
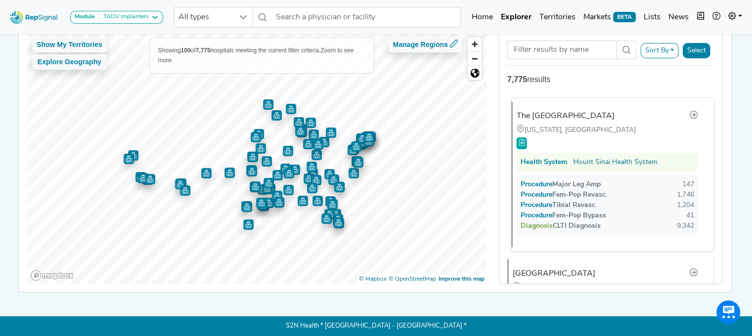
click at [613, 110] on div "The [GEOGRAPHIC_DATA]" at bounding box center [607, 116] width 181 height 13
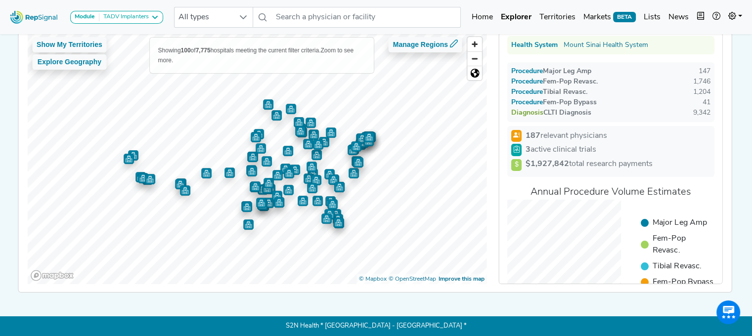
scroll to position [0, 0]
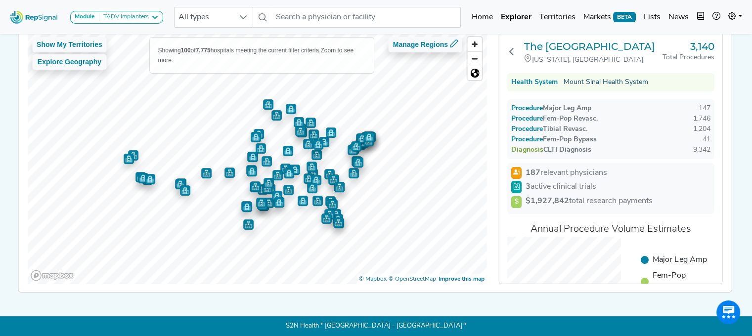
click at [588, 78] on link "Mount Sinai Health System" at bounding box center [606, 82] width 85 height 10
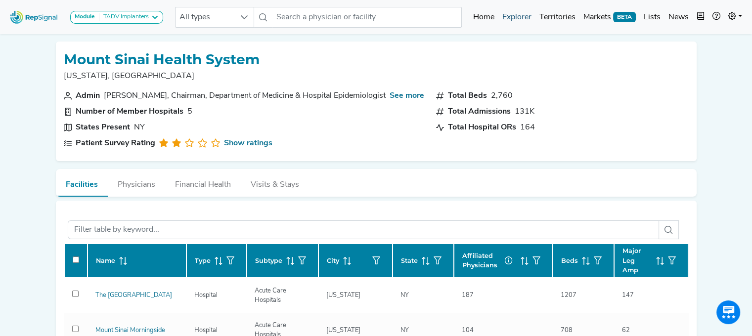
click at [519, 14] on link "Explorer" at bounding box center [516, 17] width 37 height 20
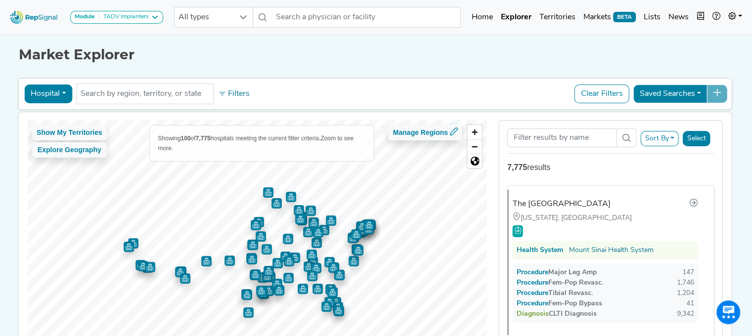
click at [702, 136] on button "Select" at bounding box center [697, 138] width 28 height 15
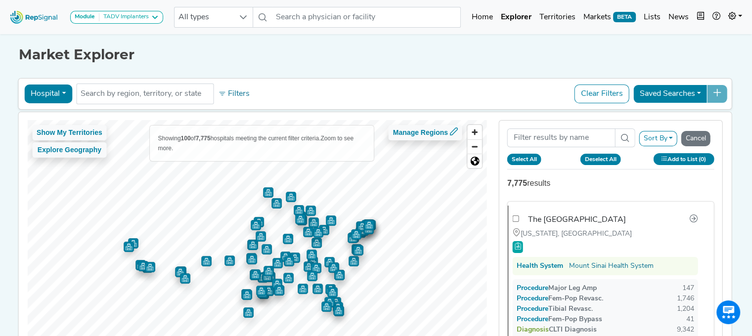
click at [741, 162] on div "Module TADV Implanters CLTI Referrals Limb Salvage Podiatry Major Amputations T…" at bounding box center [376, 212] width 752 height 424
click at [697, 138] on button "Cancel" at bounding box center [695, 138] width 29 height 15
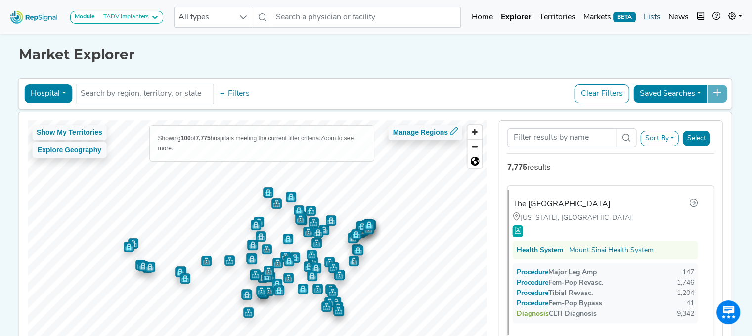
click at [647, 12] on link "Lists" at bounding box center [652, 17] width 25 height 20
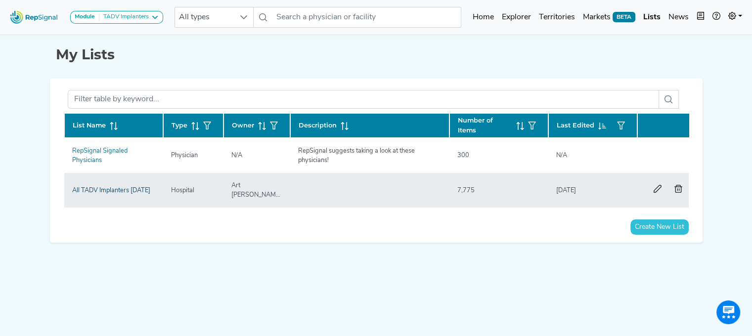
click at [101, 187] on link "All TADV Implanters [DATE]" at bounding box center [111, 190] width 78 height 6
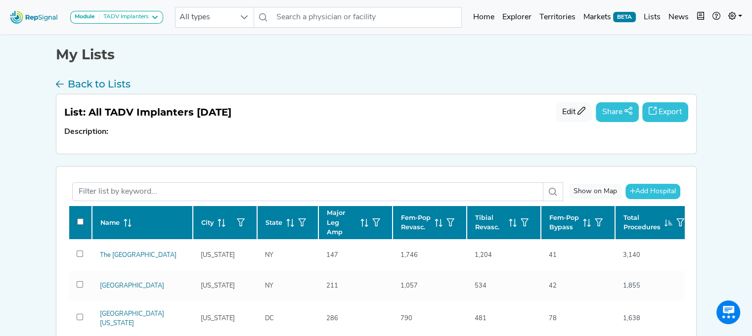
click at [654, 114] on icon "button" at bounding box center [653, 111] width 8 height 8
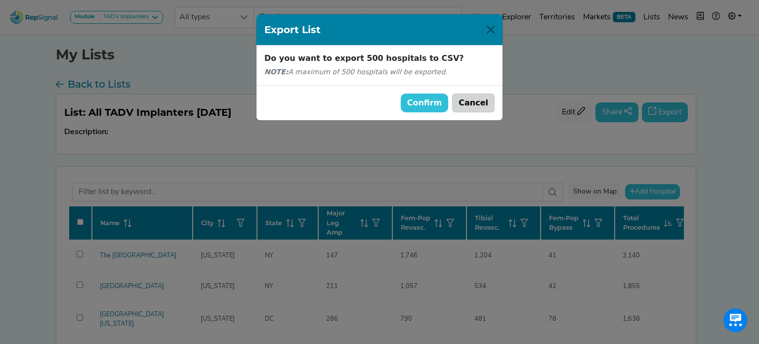
click at [486, 106] on button "Cancel" at bounding box center [473, 102] width 43 height 19
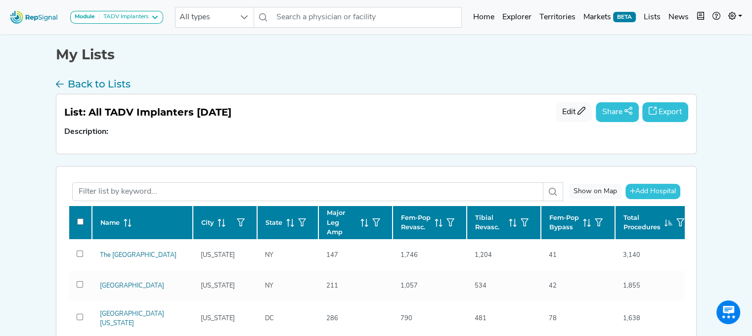
click at [728, 202] on div "Module TADV Implanters CLTI Referrals Limb Salvage Podiatry Major Amputations T…" at bounding box center [376, 321] width 752 height 642
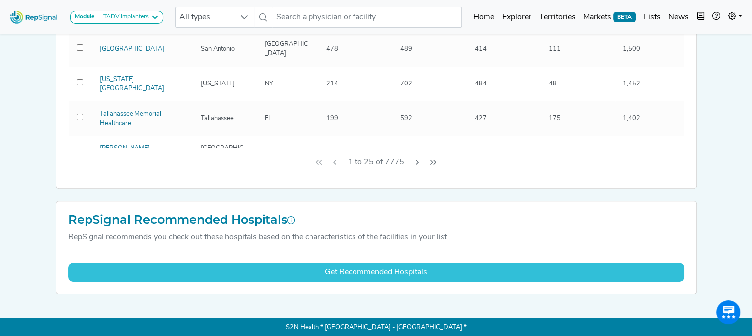
click at [432, 158] on icon "Last Page" at bounding box center [433, 162] width 8 height 8
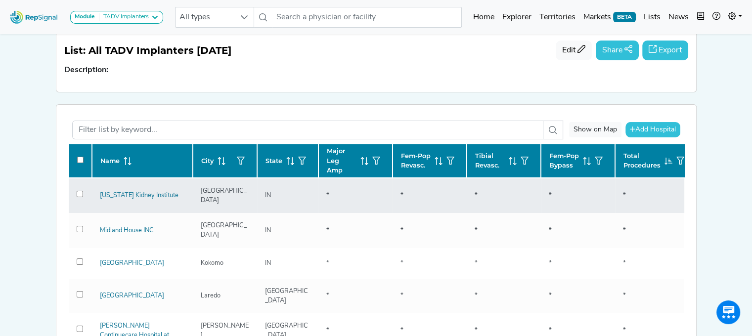
scroll to position [8, 0]
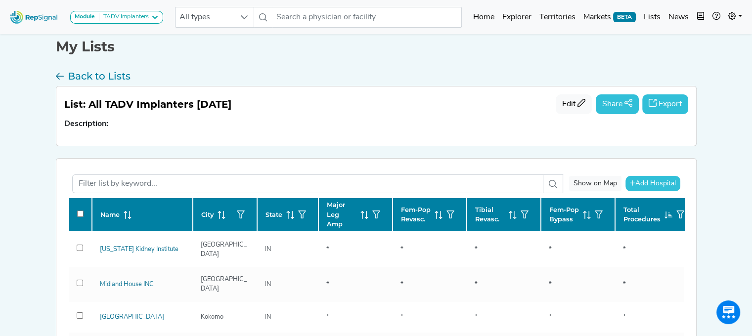
click at [669, 101] on button "Export" at bounding box center [665, 104] width 46 height 20
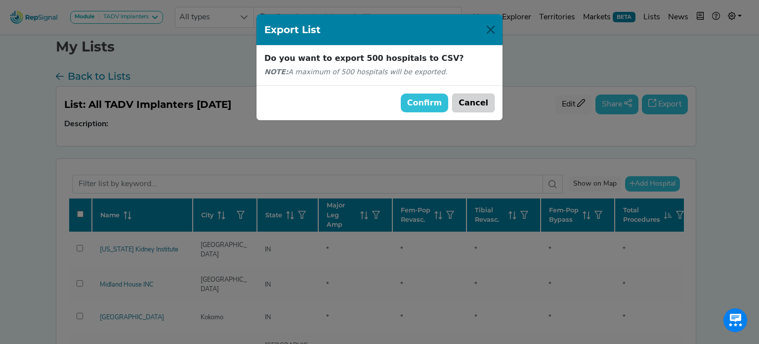
click at [477, 109] on button "Cancel" at bounding box center [473, 102] width 43 height 19
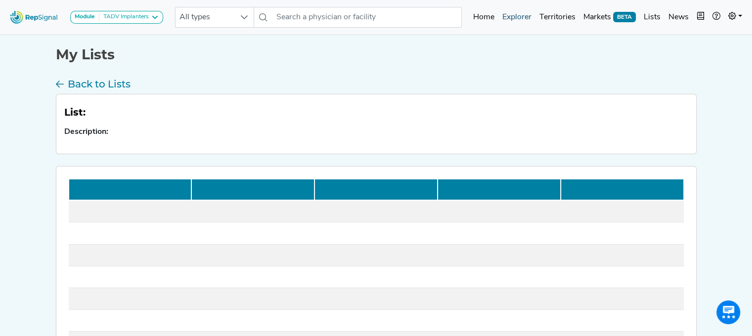
click at [511, 17] on link "Explorer" at bounding box center [516, 17] width 37 height 20
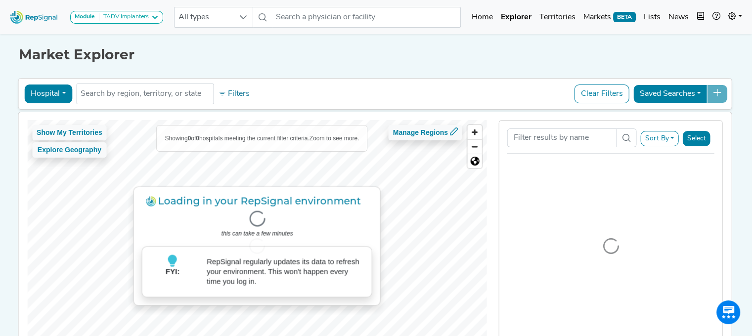
scroll to position [93, 0]
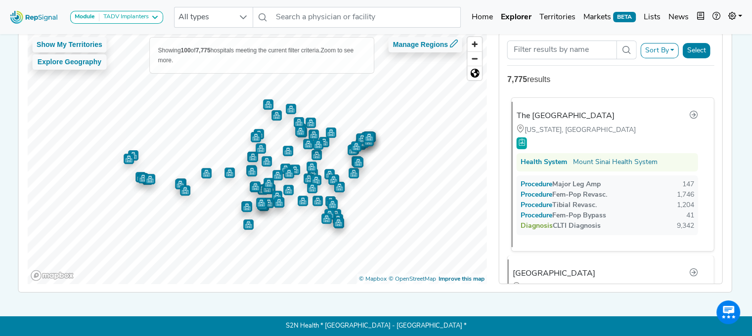
click at [557, 211] on div "Procedure Fem-Pop Bypass" at bounding box center [564, 216] width 86 height 10
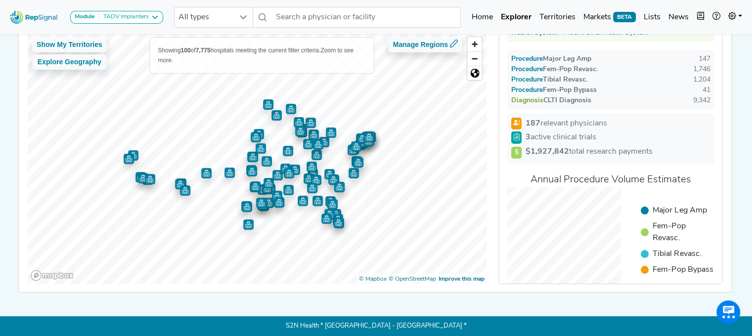
scroll to position [87, 0]
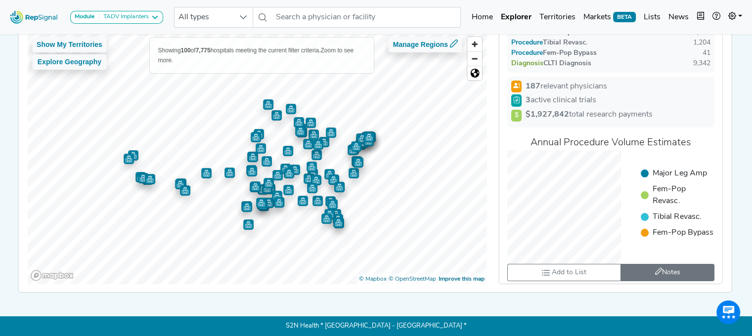
click at [673, 269] on span "Notes 0 unread notes" at bounding box center [670, 272] width 18 height 7
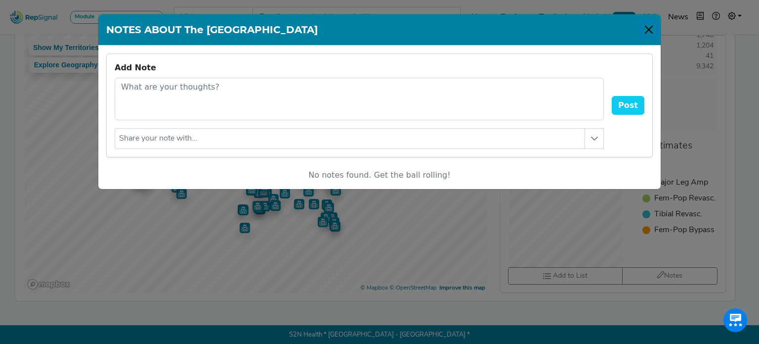
click at [643, 36] on button "Close" at bounding box center [649, 30] width 16 height 16
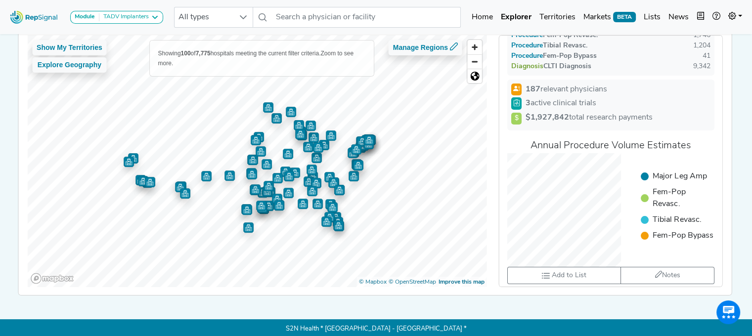
click at [747, 131] on div "Module TADV Implanters CLTI Referrals Limb Salvage Podiatry Major Amputations T…" at bounding box center [376, 127] width 752 height 424
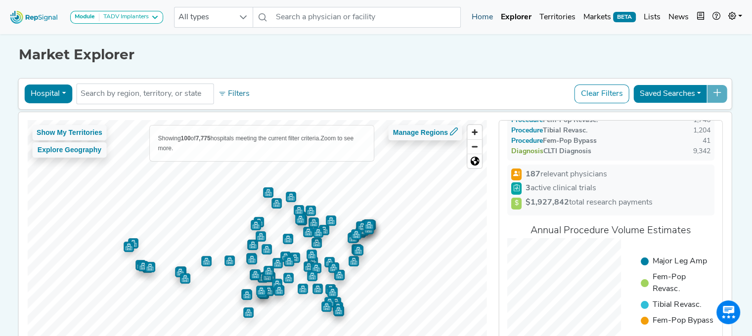
click at [475, 19] on link "Home" at bounding box center [482, 17] width 29 height 20
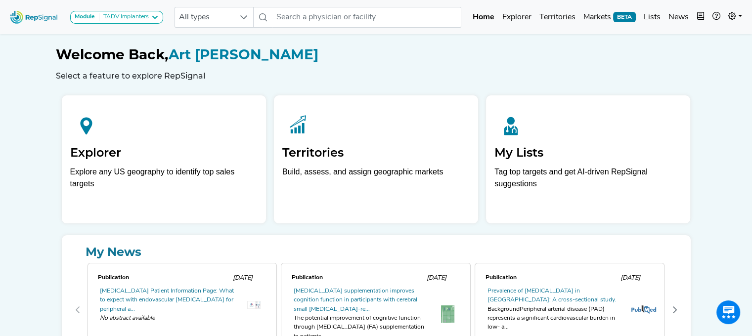
click at [28, 15] on img at bounding box center [34, 16] width 56 height 21
click at [593, 15] on link "Markets BETA" at bounding box center [609, 17] width 60 height 20
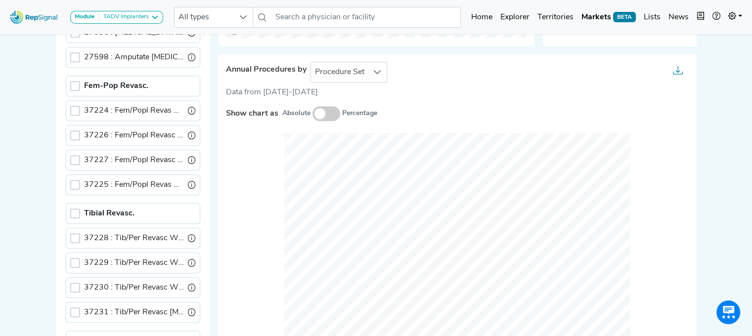
scroll to position [445, 0]
click at [344, 74] on span "Procedure Set" at bounding box center [339, 71] width 57 height 20
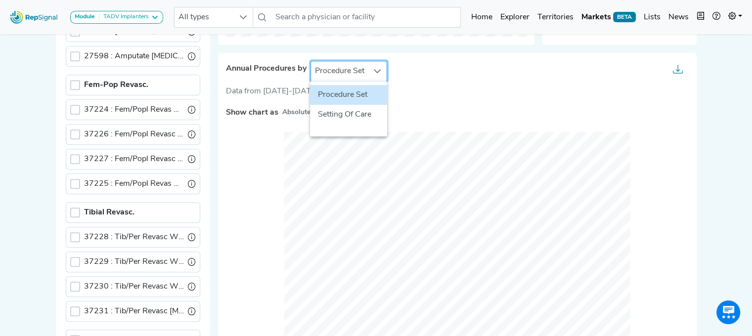
click at [344, 74] on span "Procedure Set" at bounding box center [339, 71] width 57 height 20
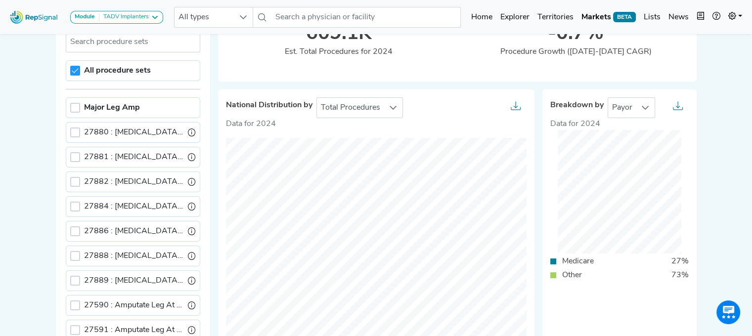
scroll to position [99, 7]
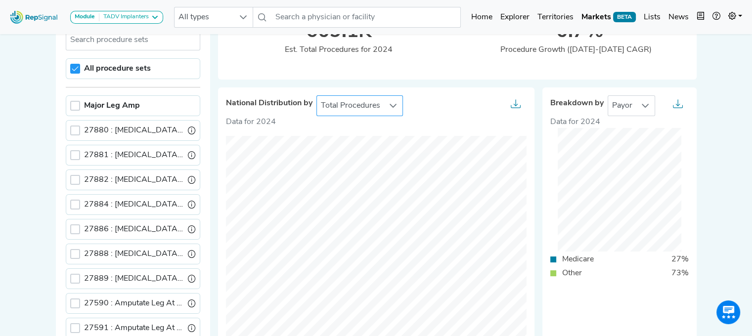
click at [384, 113] on div at bounding box center [393, 106] width 19 height 20
click at [376, 110] on div "Total Procedures" at bounding box center [359, 105] width 87 height 21
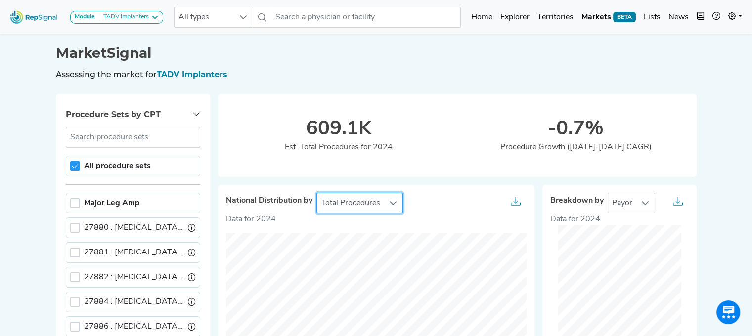
scroll to position [0, 7]
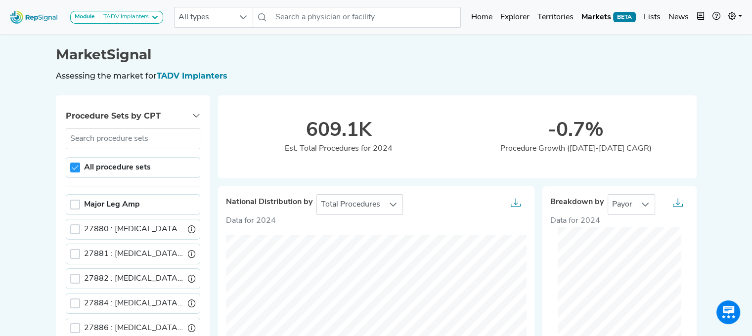
drag, startPoint x: 636, startPoint y: 179, endPoint x: 635, endPoint y: 191, distance: 11.9
click at [636, 181] on div "National Distribution by Total Procedures Data for 2024 © Mapbox © OpenStreetMa…" at bounding box center [457, 333] width 486 height 311
click at [635, 191] on div "Breakdown by Payor Data for 2024 Medicare 27% Other 73%" at bounding box center [619, 338] width 154 height 304
click at [641, 205] on icon at bounding box center [645, 205] width 8 height 8
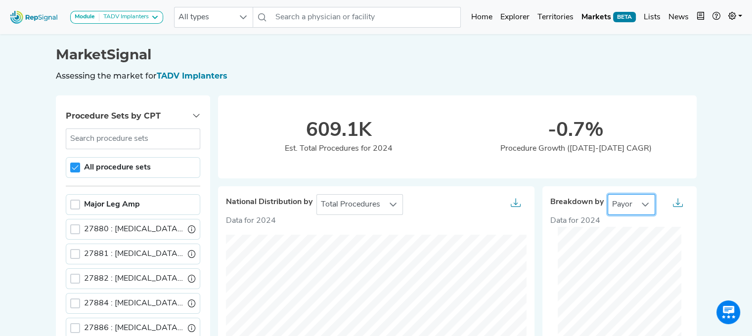
click at [236, 6] on div "Module TADV Implanters CLTI Referrals Limb Salvage Podiatry Major Amputations T…" at bounding box center [376, 17] width 752 height 26
click at [236, 12] on div at bounding box center [243, 17] width 19 height 20
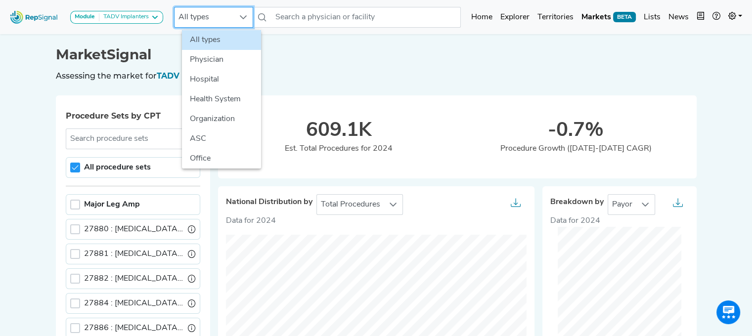
click at [236, 13] on div at bounding box center [243, 17] width 19 height 20
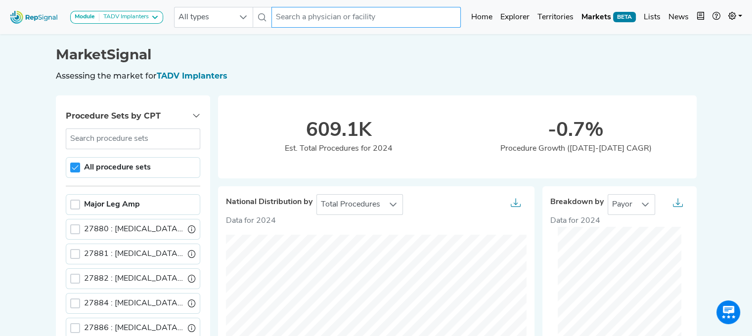
click at [285, 15] on input "text" at bounding box center [365, 17] width 189 height 21
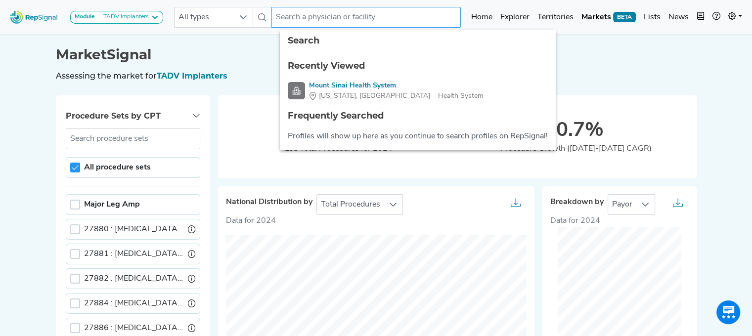
click at [352, 18] on input "text" at bounding box center [365, 17] width 189 height 21
paste input "590"
type input "590"
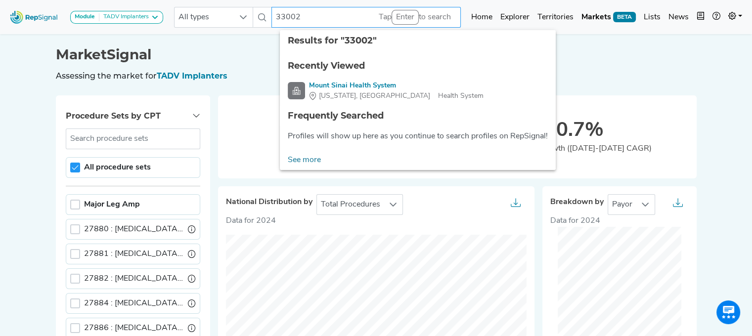
type input "330024"
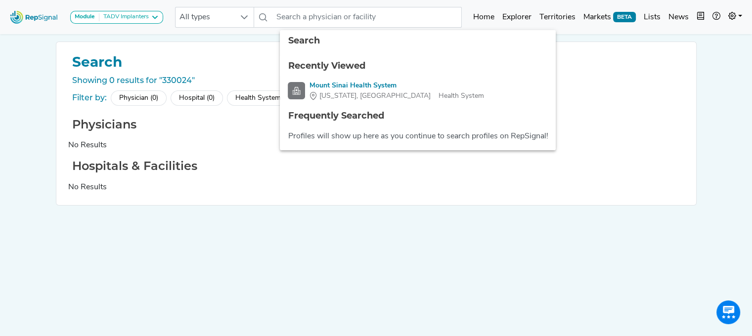
click at [176, 233] on div "Search Showing 0 results for "330024" Filter by: Physician (0) Hospital (0) Hea…" at bounding box center [376, 185] width 653 height 286
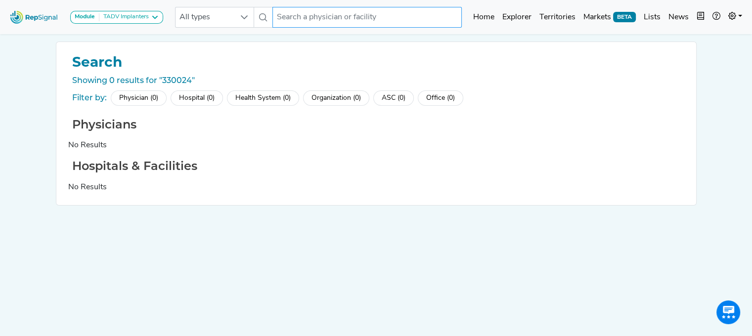
click at [341, 15] on input "text" at bounding box center [366, 17] width 189 height 21
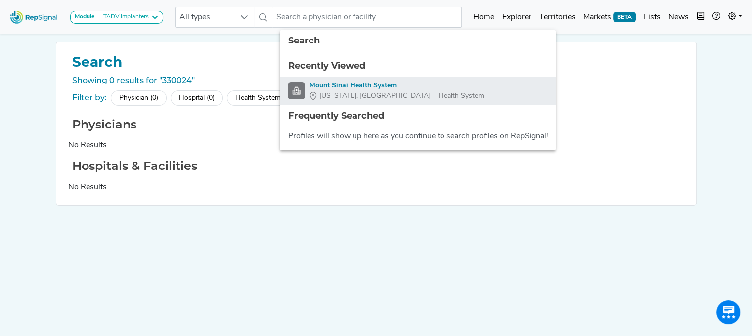
click at [341, 85] on div "Mount Sinai Health System" at bounding box center [396, 86] width 175 height 10
type input "Mount Sinai Health System"
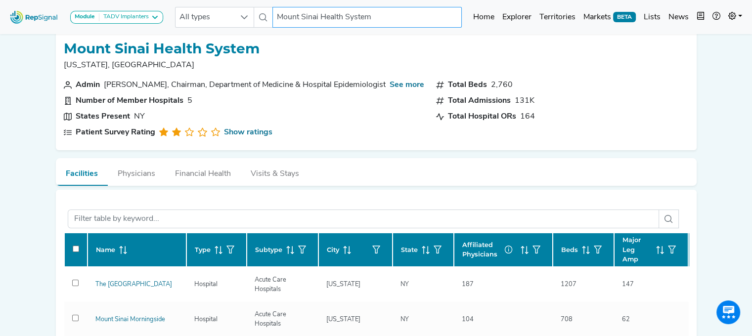
scroll to position [0, 7]
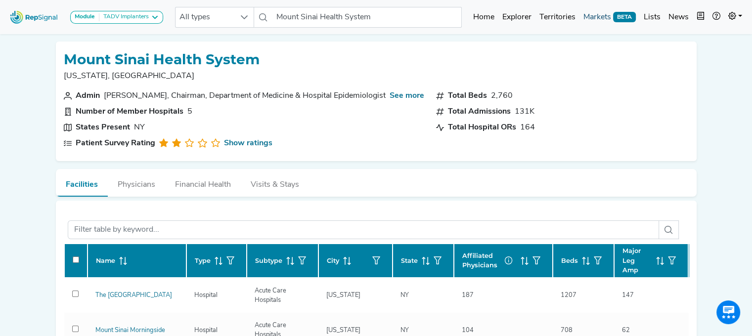
click at [587, 18] on link "Markets BETA" at bounding box center [609, 17] width 60 height 20
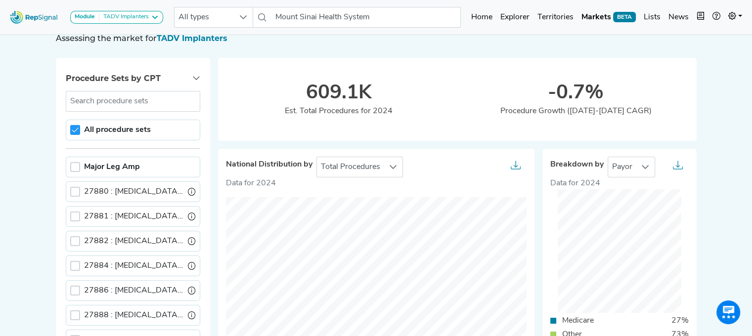
scroll to position [99, 7]
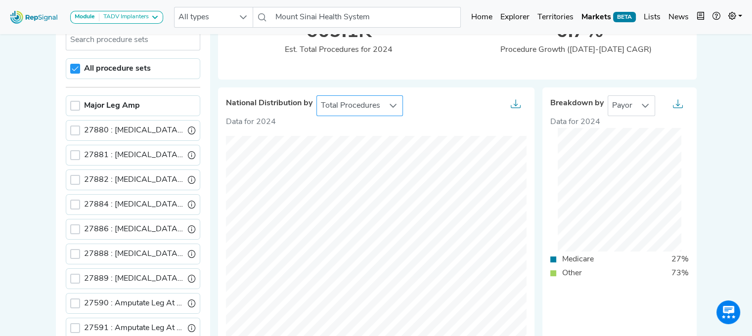
click at [347, 112] on span "Total Procedures" at bounding box center [350, 106] width 67 height 20
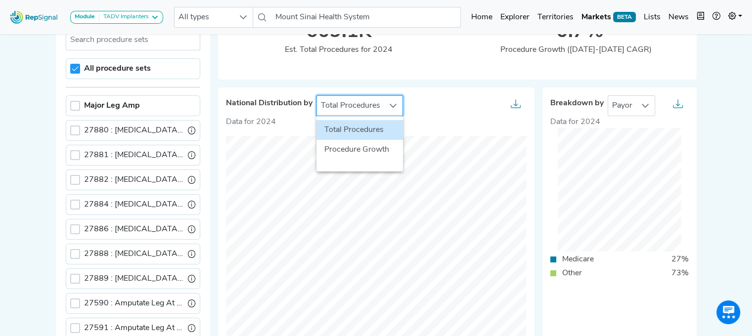
click at [347, 112] on span "Total Procedures" at bounding box center [350, 106] width 67 height 20
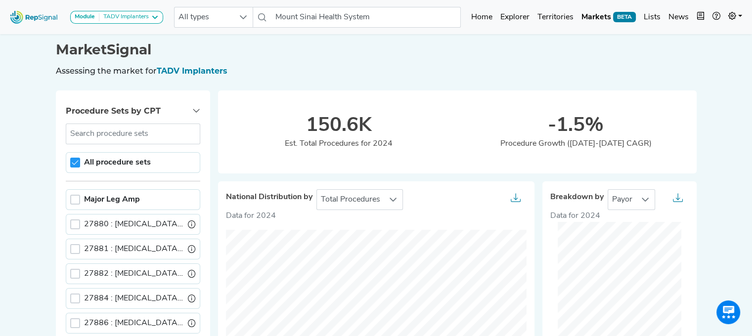
scroll to position [0, 7]
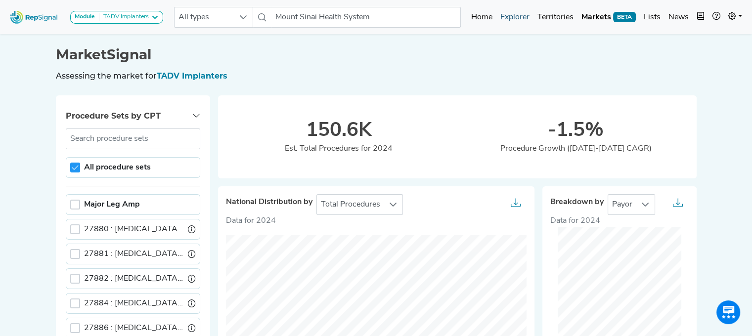
click at [518, 15] on link "Explorer" at bounding box center [514, 17] width 37 height 20
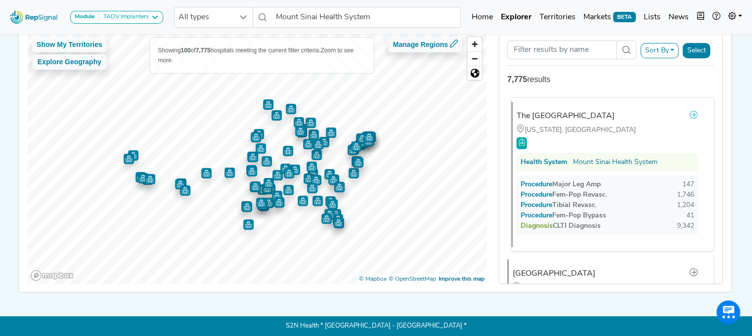
click at [690, 111] on icon at bounding box center [694, 115] width 8 height 8
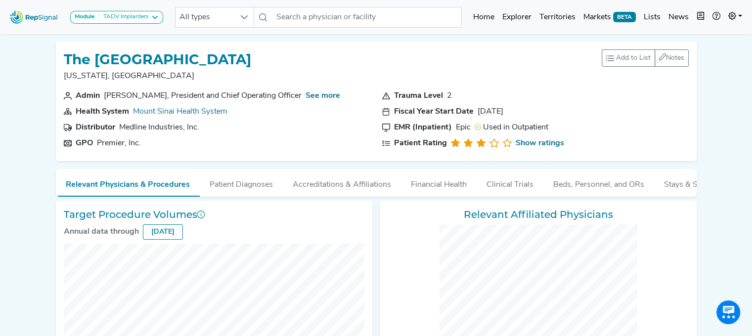
checkbox input "false"
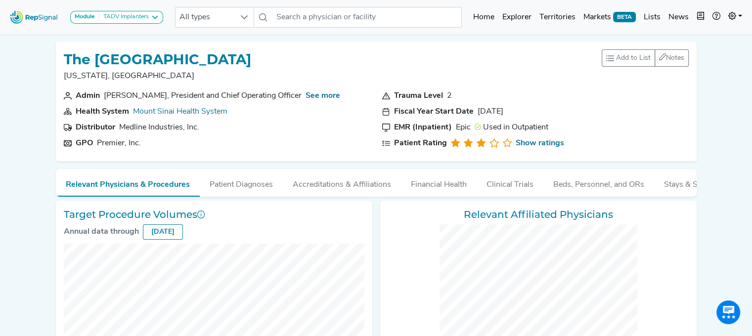
checkbox input "false"
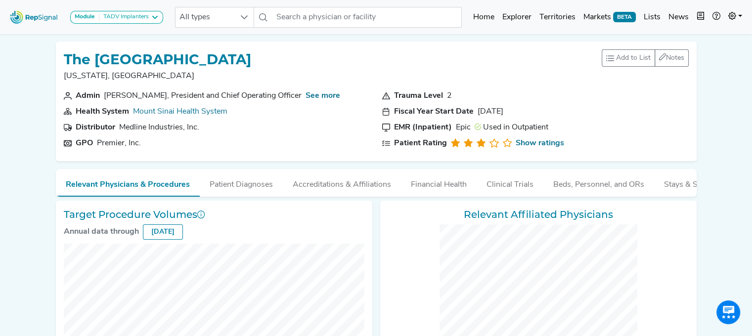
checkbox input "false"
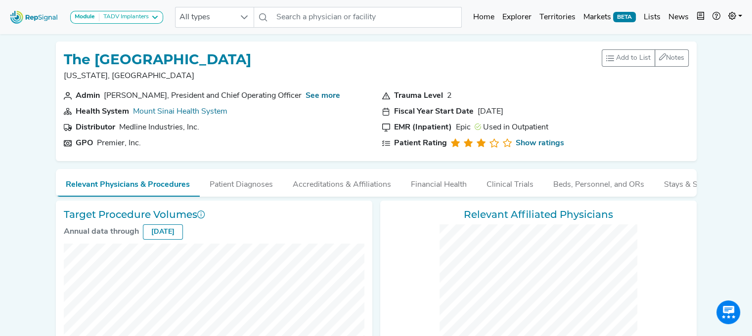
checkbox input "false"
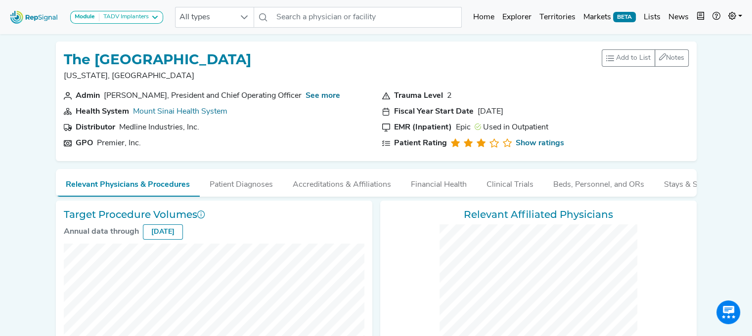
checkbox input "false"
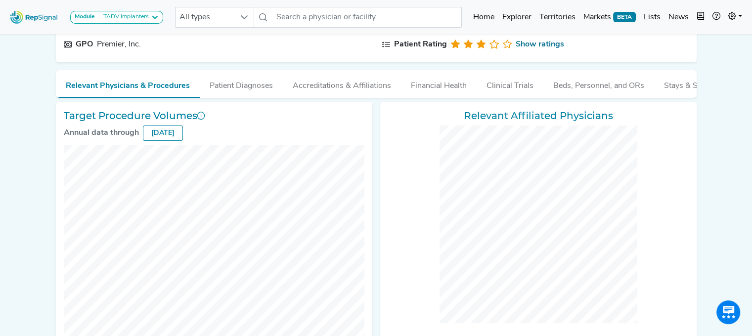
scroll to position [99, 0]
click at [171, 135] on div "[DATE]" at bounding box center [163, 133] width 40 height 15
click at [171, 136] on div "[DATE]" at bounding box center [163, 133] width 40 height 15
click at [173, 141] on div "[DATE]" at bounding box center [163, 133] width 40 height 15
click at [154, 137] on div "[DATE]" at bounding box center [163, 133] width 40 height 15
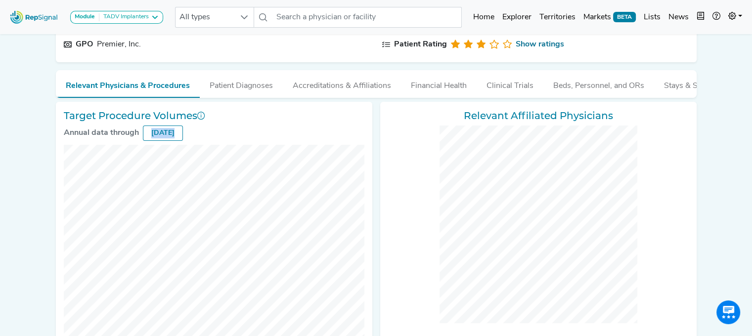
click at [154, 137] on div "[DATE]" at bounding box center [163, 133] width 40 height 15
click at [115, 139] on div "Annual data through" at bounding box center [101, 133] width 75 height 12
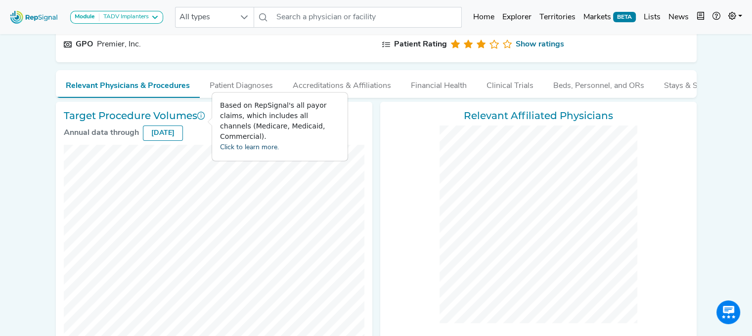
click at [248, 144] on link "Click to learn more." at bounding box center [249, 147] width 59 height 7
